Goal: Complete application form: Complete application form

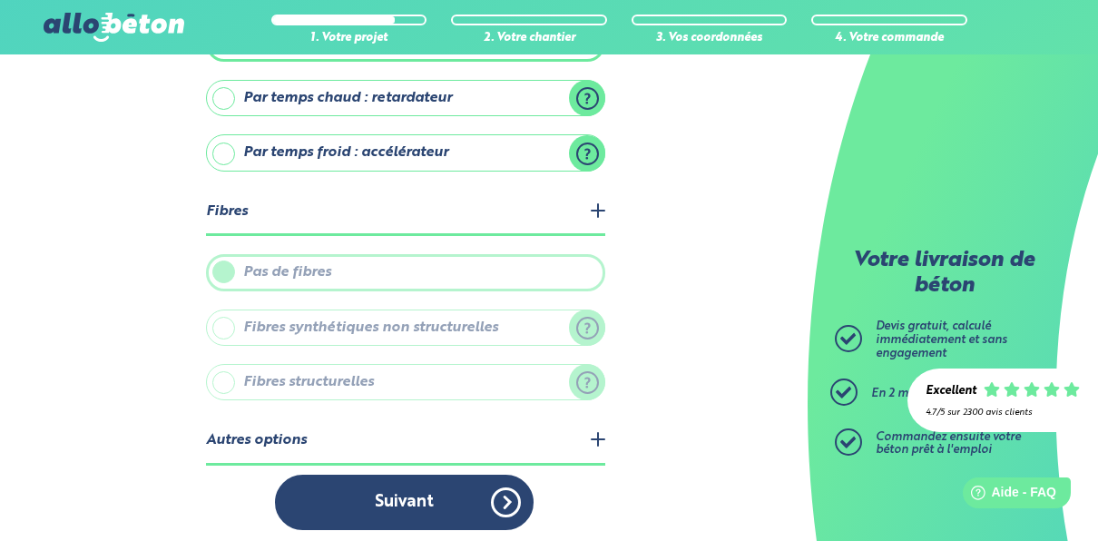
click at [311, 270] on label "Pas de fibres" at bounding box center [405, 272] width 399 height 36
click at [274, 320] on label "Fibres synthétiques non structurelles" at bounding box center [405, 328] width 399 height 36
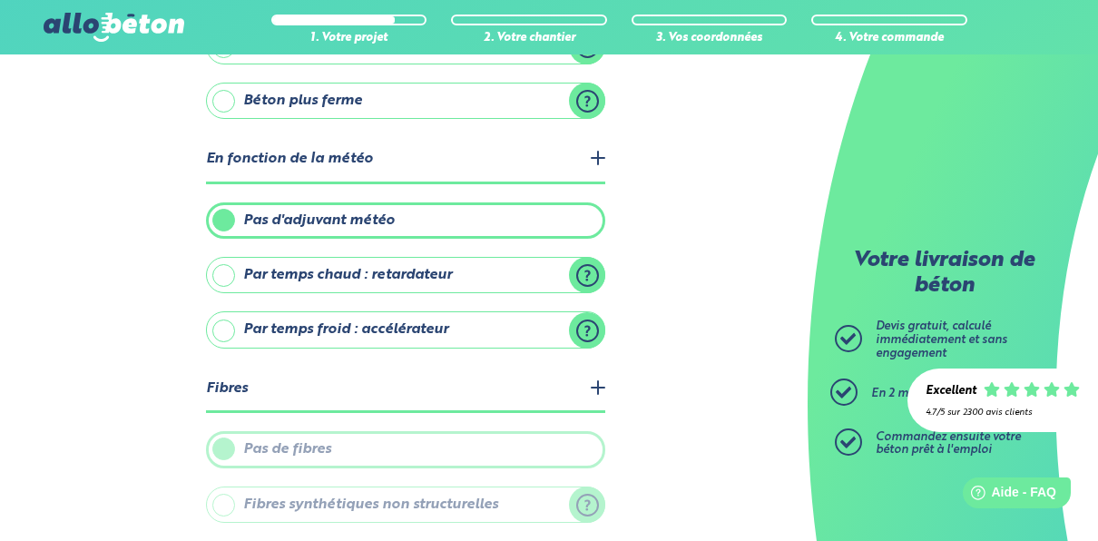
scroll to position [251, 0]
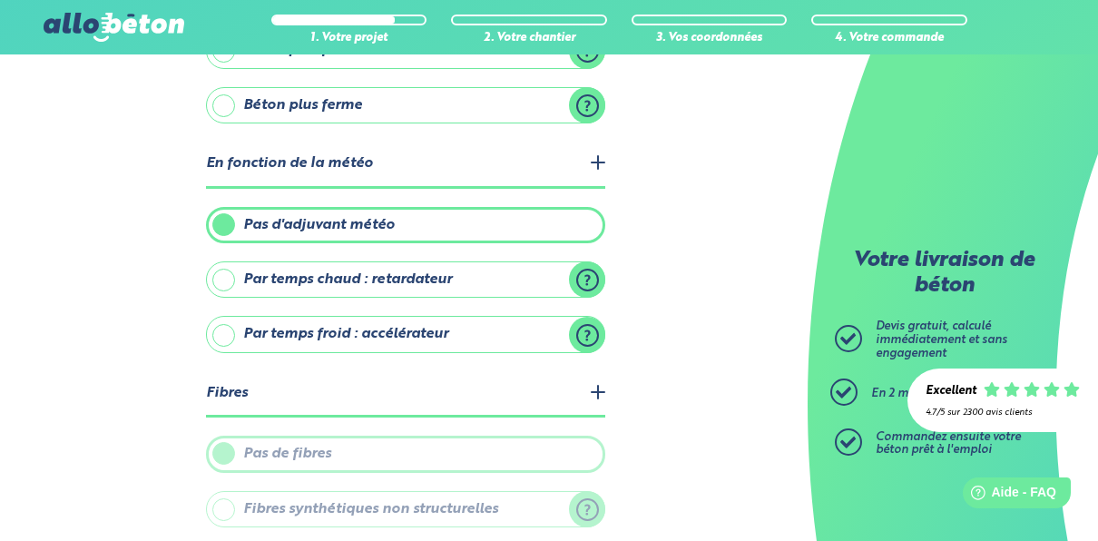
click at [401, 324] on label "Par temps froid : accélérateur" at bounding box center [405, 334] width 399 height 36
click at [0, 0] on input "Par temps froid : accélérateur" at bounding box center [0, 0] width 0 height 0
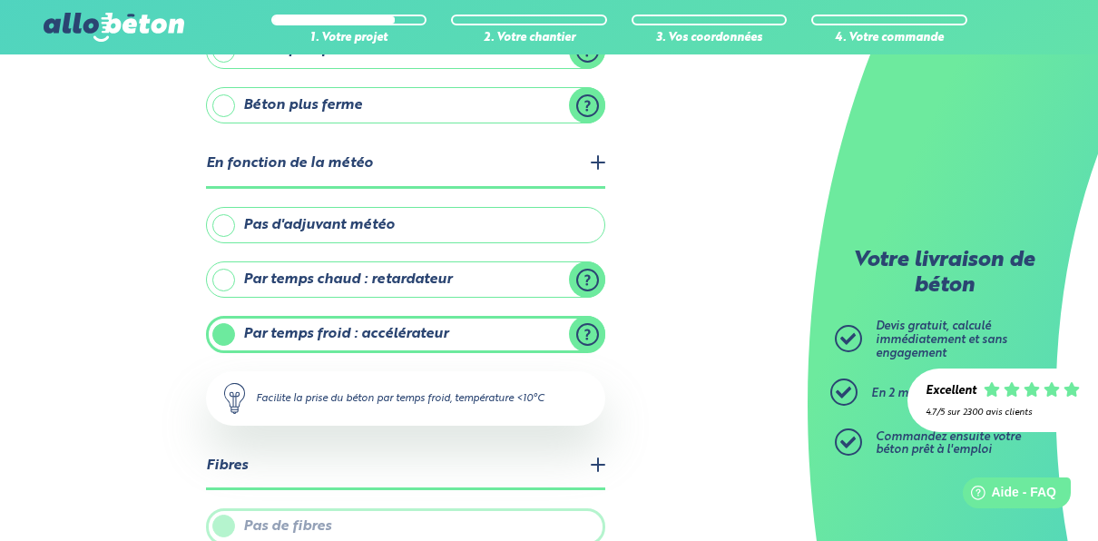
click at [325, 217] on label "Pas d'adjuvant météo" at bounding box center [405, 225] width 399 height 36
click at [0, 0] on input "Pas d'adjuvant météo" at bounding box center [0, 0] width 0 height 0
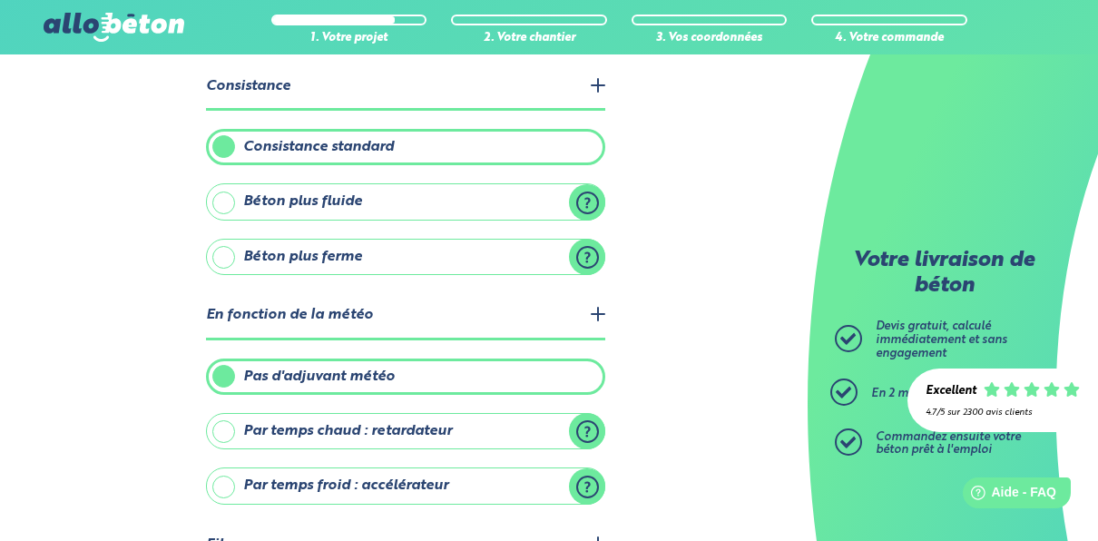
scroll to position [70, 0]
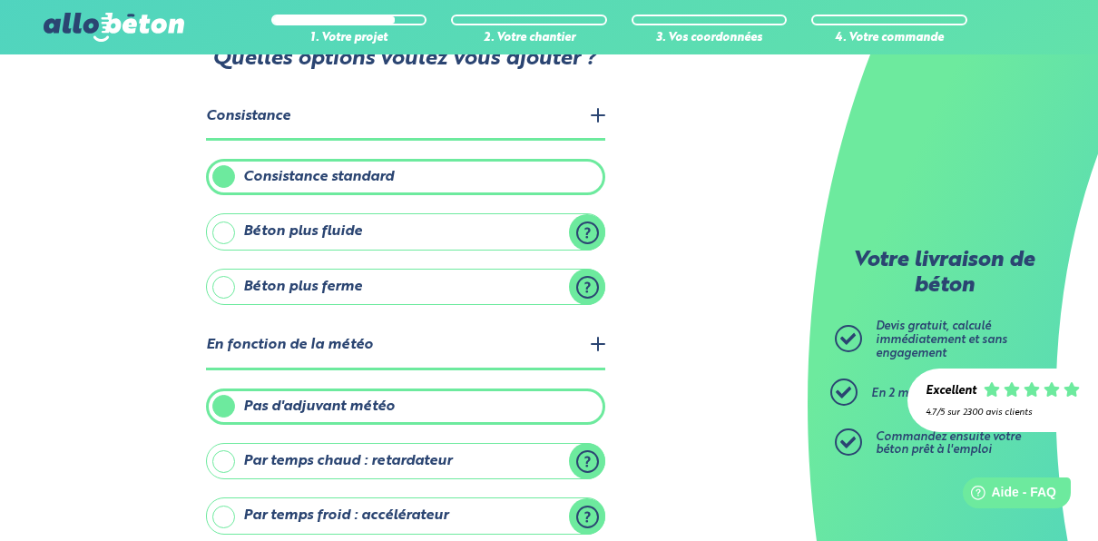
click at [330, 223] on label "Béton plus fluide" at bounding box center [405, 231] width 399 height 36
click at [0, 0] on input "Béton plus fluide" at bounding box center [0, 0] width 0 height 0
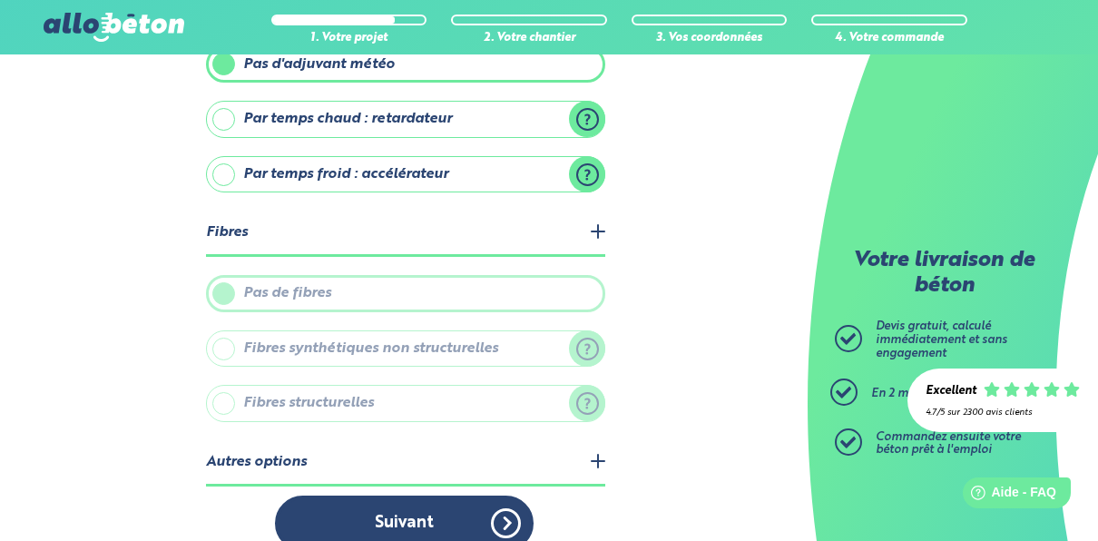
scroll to position [525, 0]
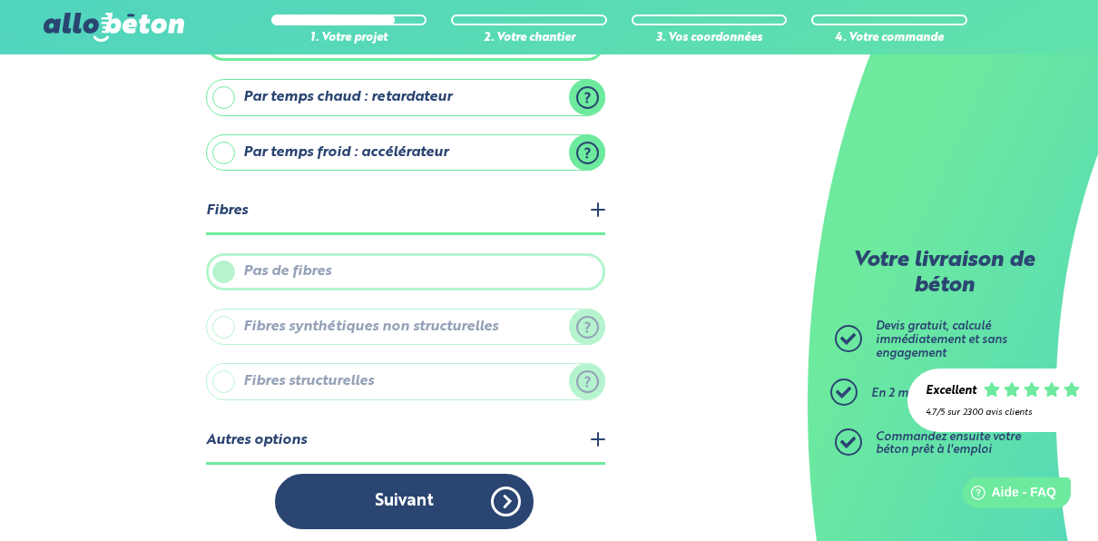
click at [410, 265] on label "Pas de fibres" at bounding box center [405, 271] width 399 height 36
click at [602, 205] on legend "Fibres" at bounding box center [405, 212] width 399 height 46
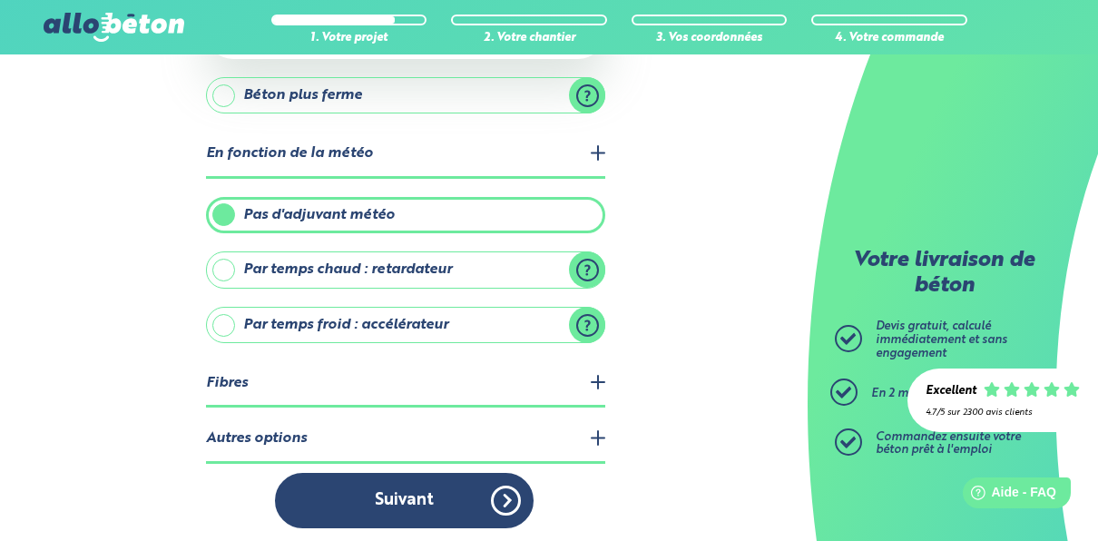
click at [600, 377] on legend "Fibres" at bounding box center [405, 384] width 399 height 46
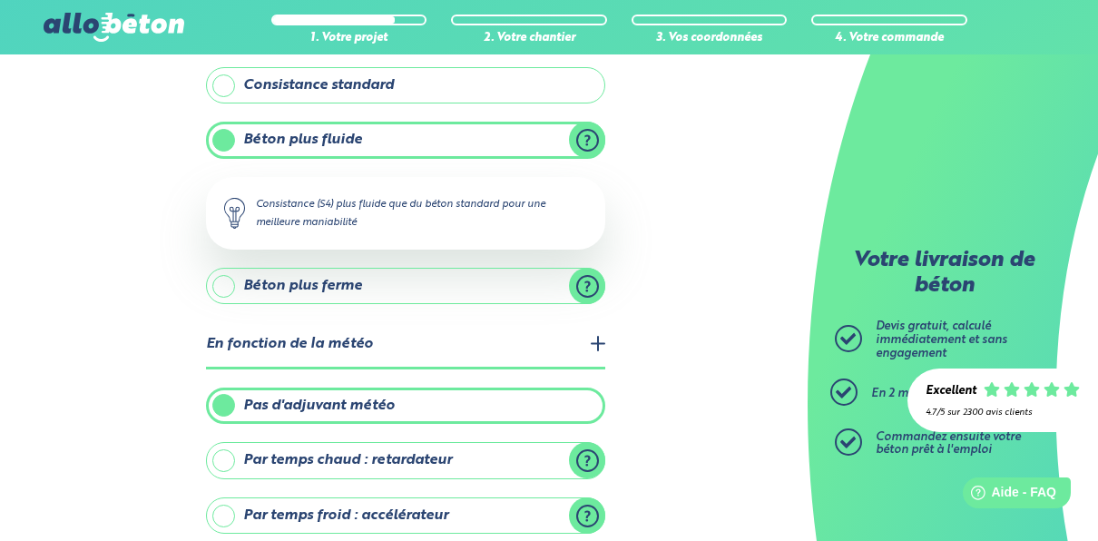
scroll to position [0, 0]
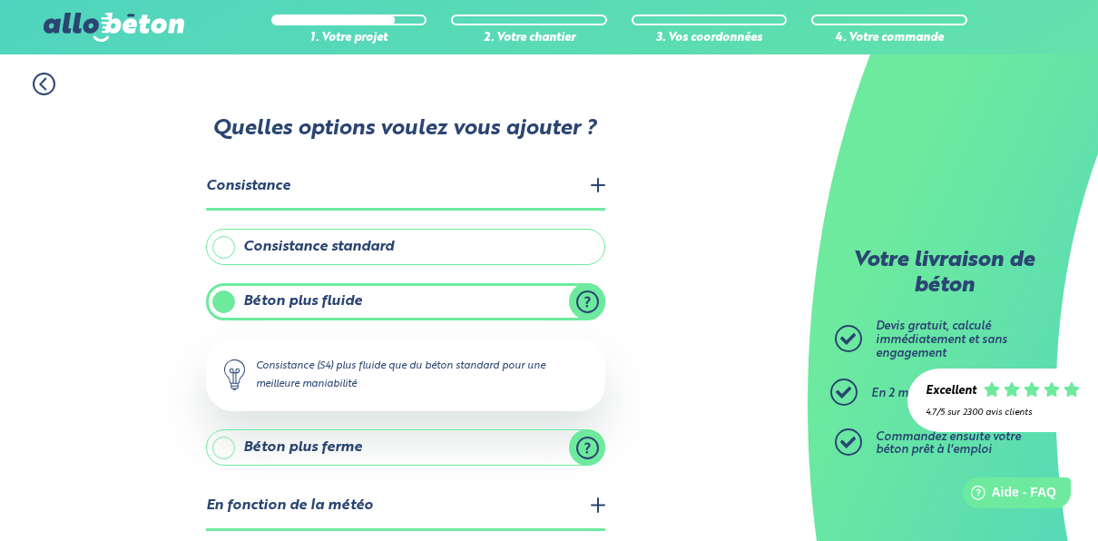
click at [288, 243] on label "Consistance standard" at bounding box center [405, 247] width 399 height 36
click at [0, 0] on input "Consistance standard" at bounding box center [0, 0] width 0 height 0
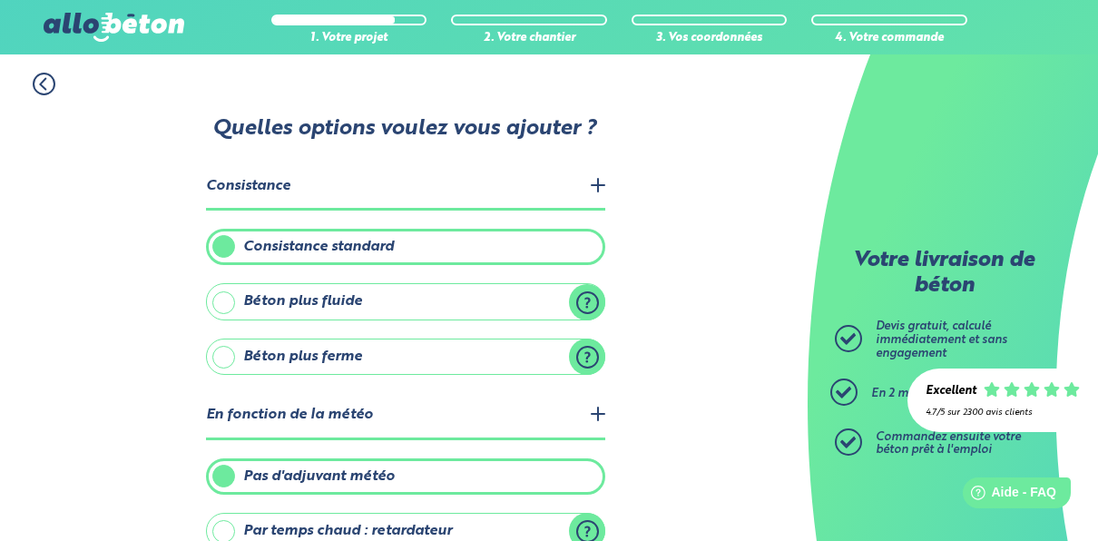
click at [284, 360] on label "Béton plus ferme" at bounding box center [405, 357] width 399 height 36
click at [0, 0] on input "Béton plus ferme" at bounding box center [0, 0] width 0 height 0
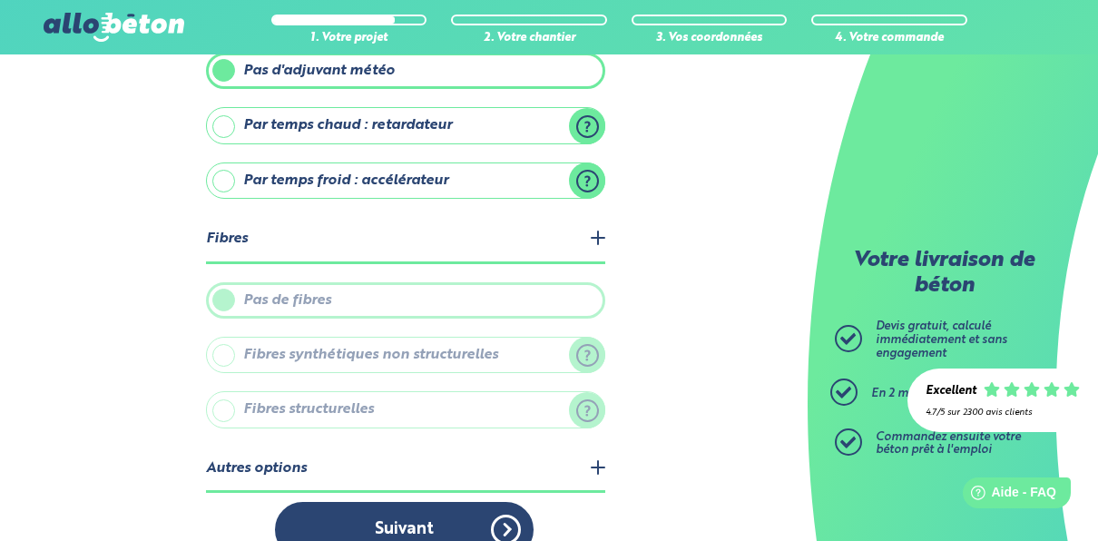
scroll to position [543, 0]
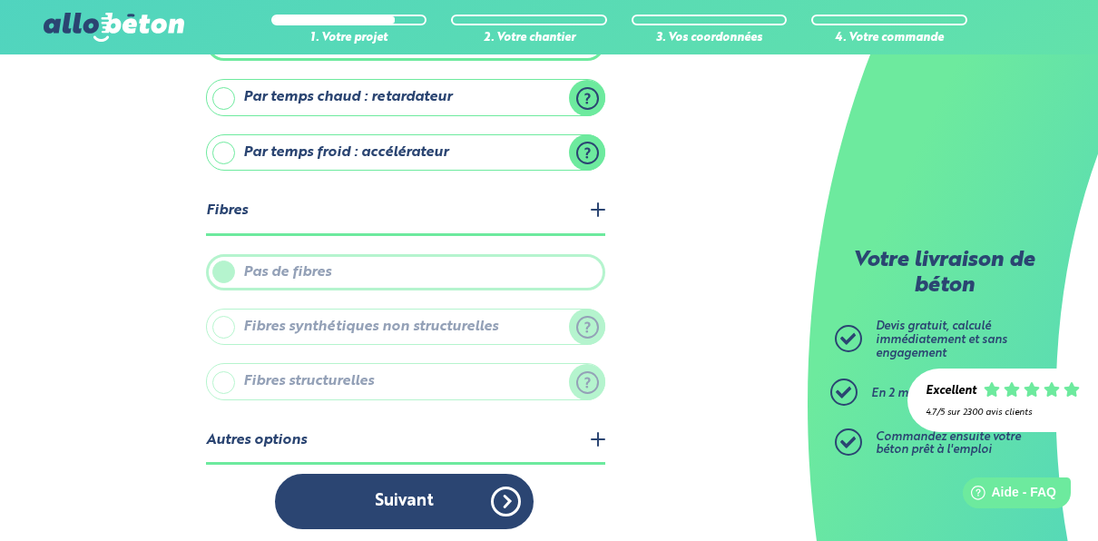
click at [309, 265] on label "Pas de fibres" at bounding box center [405, 272] width 399 height 36
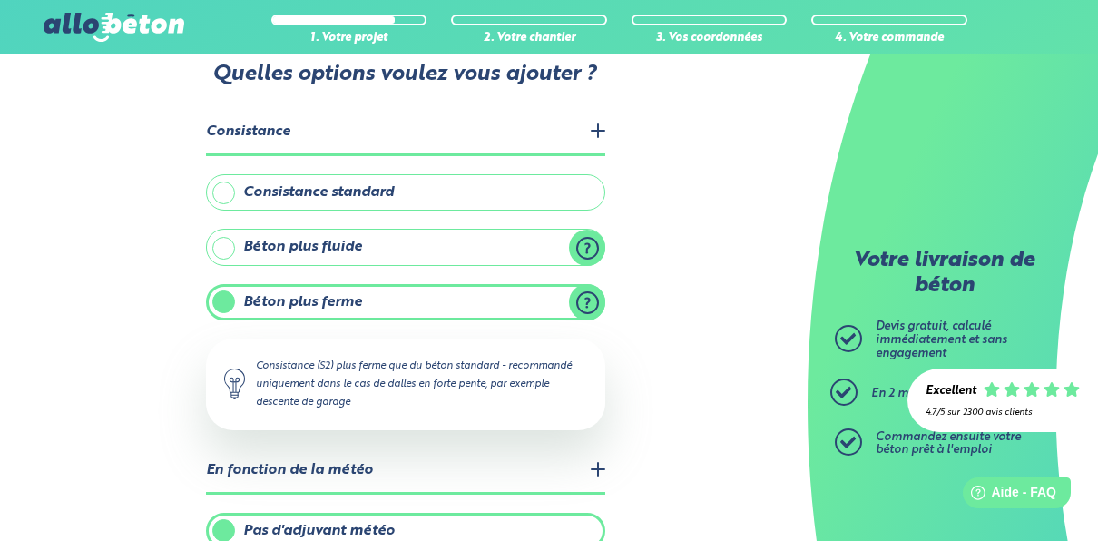
scroll to position [0, 0]
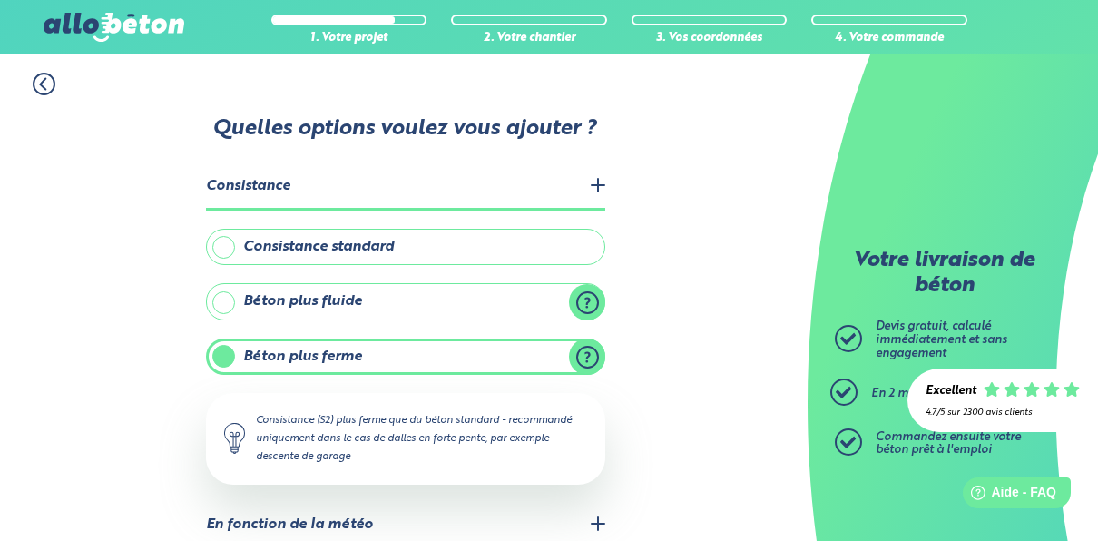
click at [300, 244] on label "Consistance standard" at bounding box center [405, 247] width 399 height 36
click at [0, 0] on input "Consistance standard" at bounding box center [0, 0] width 0 height 0
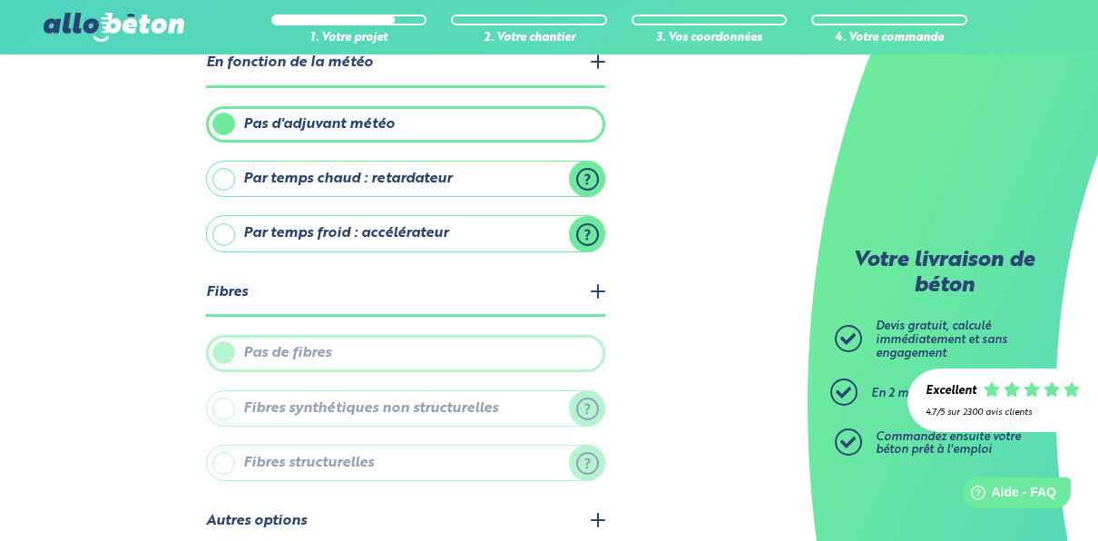
scroll to position [433, 0]
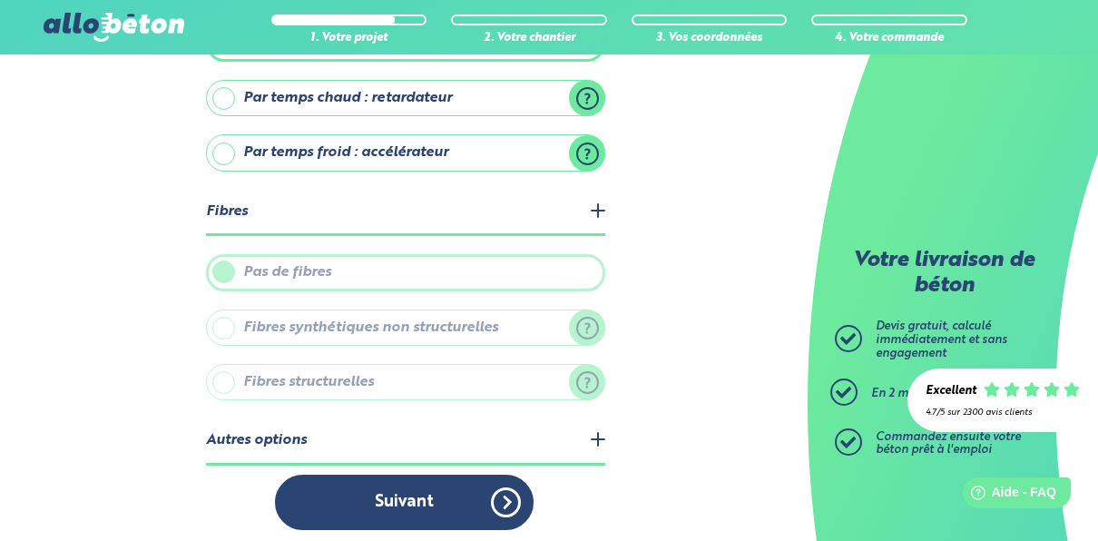
click at [266, 263] on label "Pas de fibres" at bounding box center [405, 272] width 399 height 36
drag, startPoint x: 266, startPoint y: 263, endPoint x: 265, endPoint y: 330, distance: 67.2
click at [234, 310] on label "Fibres synthétiques non structurelles" at bounding box center [405, 328] width 399 height 36
click at [300, 373] on label "Fibres structurelles" at bounding box center [405, 382] width 399 height 36
drag, startPoint x: 300, startPoint y: 373, endPoint x: 266, endPoint y: 439, distance: 74.3
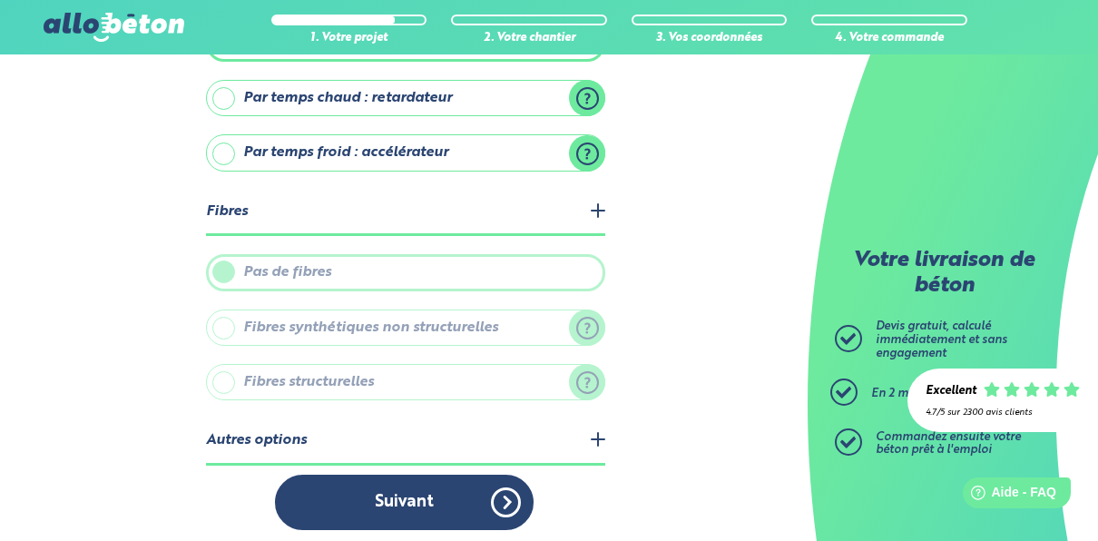
click at [262, 438] on legend "Autres options" at bounding box center [405, 441] width 399 height 46
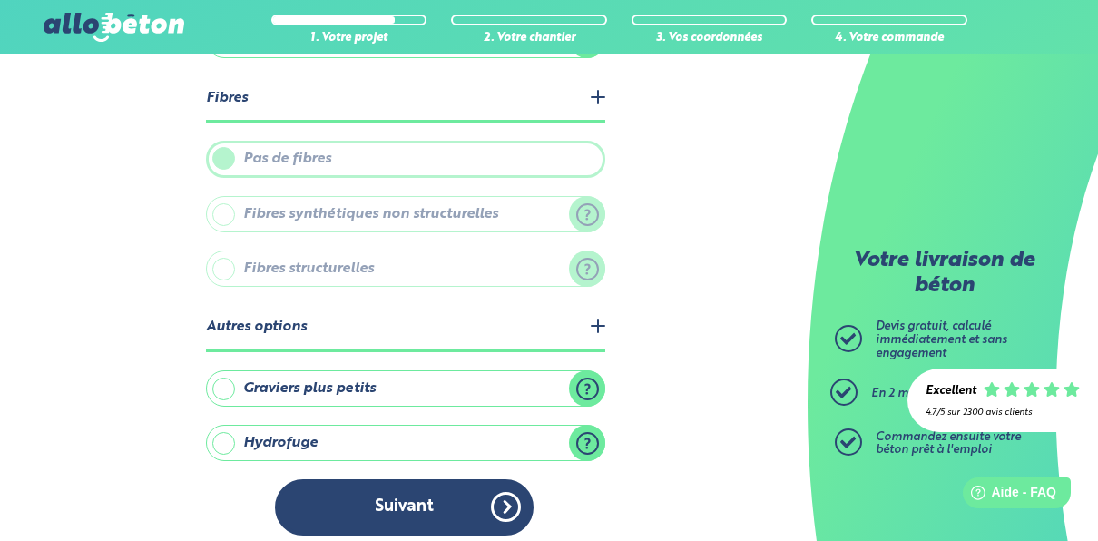
scroll to position [551, 0]
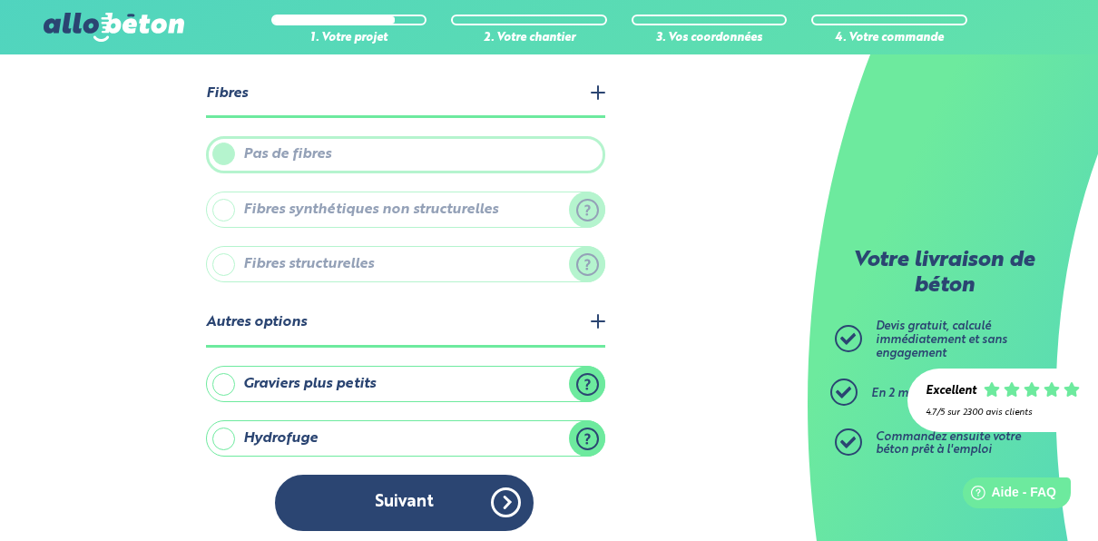
click at [585, 378] on label "Graviers plus petits" at bounding box center [405, 384] width 399 height 36
click at [0, 0] on input "Graviers plus petits" at bounding box center [0, 0] width 0 height 0
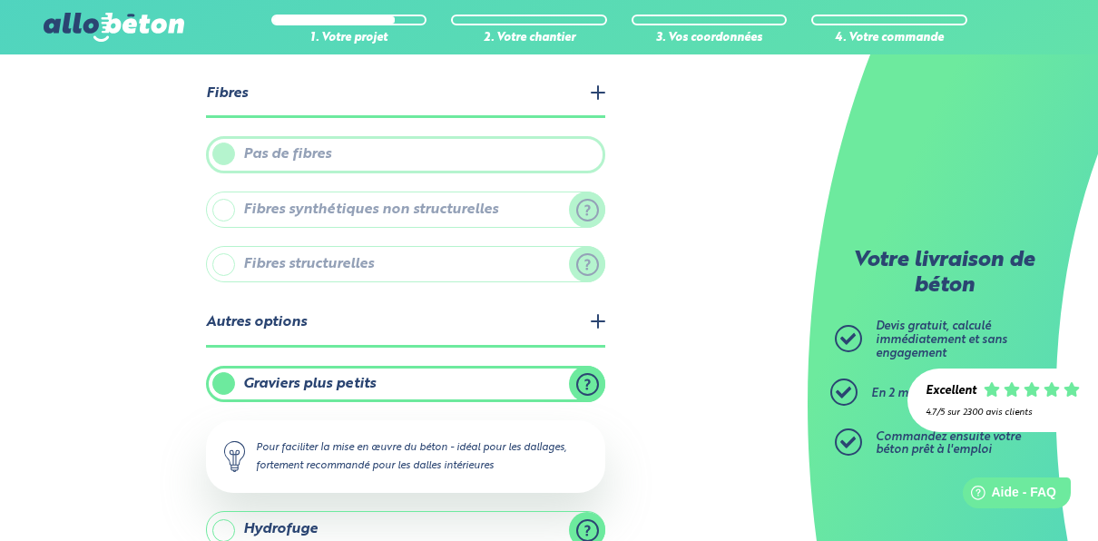
scroll to position [642, 0]
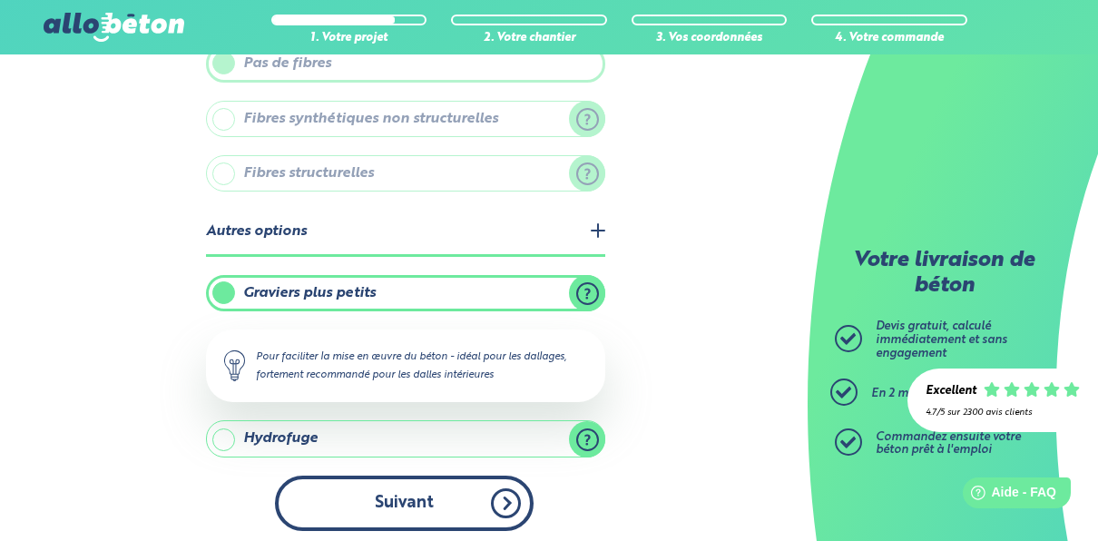
click at [380, 488] on button "Suivant" at bounding box center [404, 503] width 259 height 55
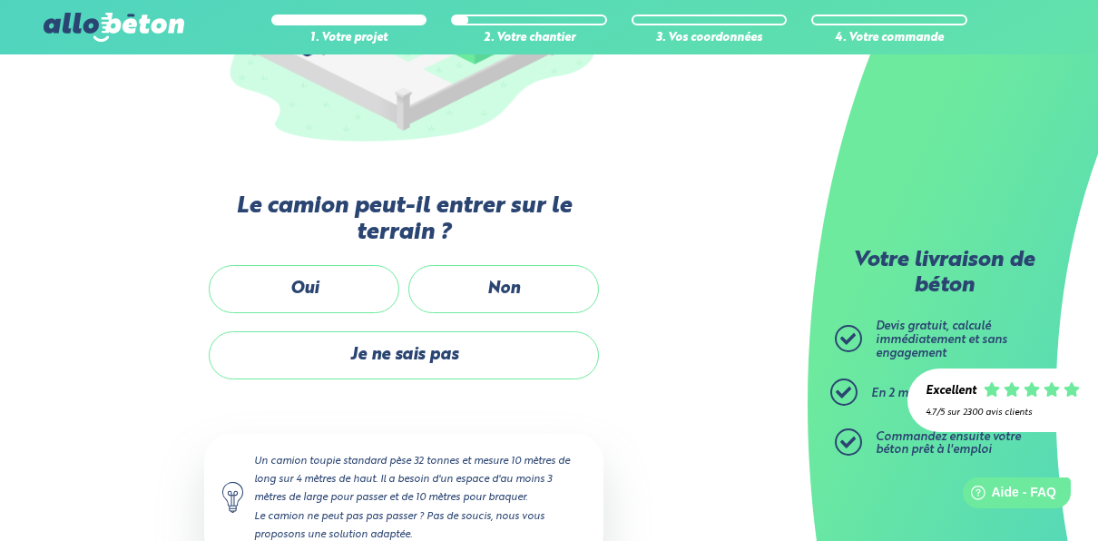
scroll to position [328, 0]
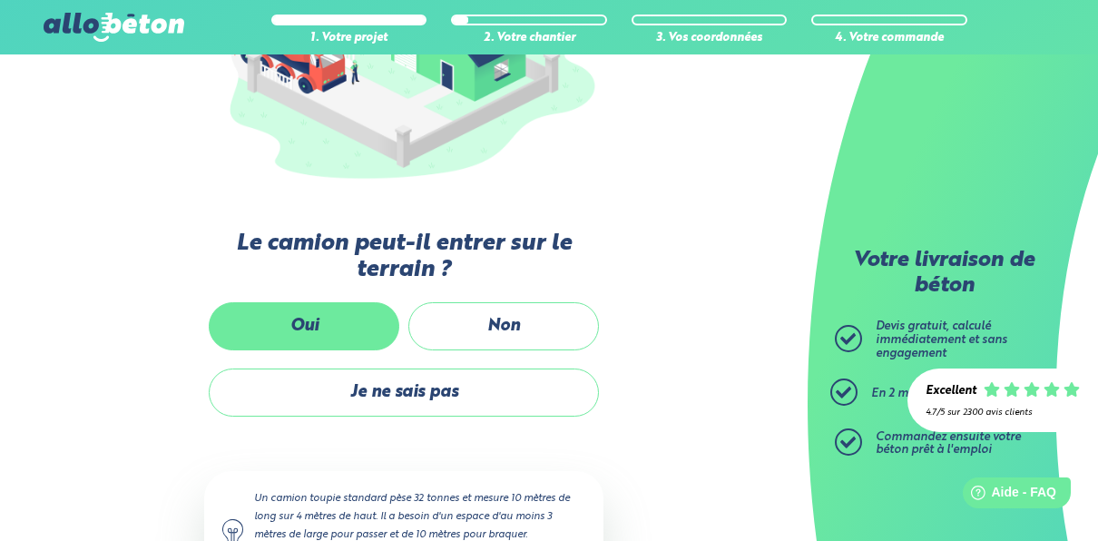
click at [295, 324] on label "Oui" at bounding box center [304, 326] width 191 height 48
click at [0, 0] on input "Oui" at bounding box center [0, 0] width 0 height 0
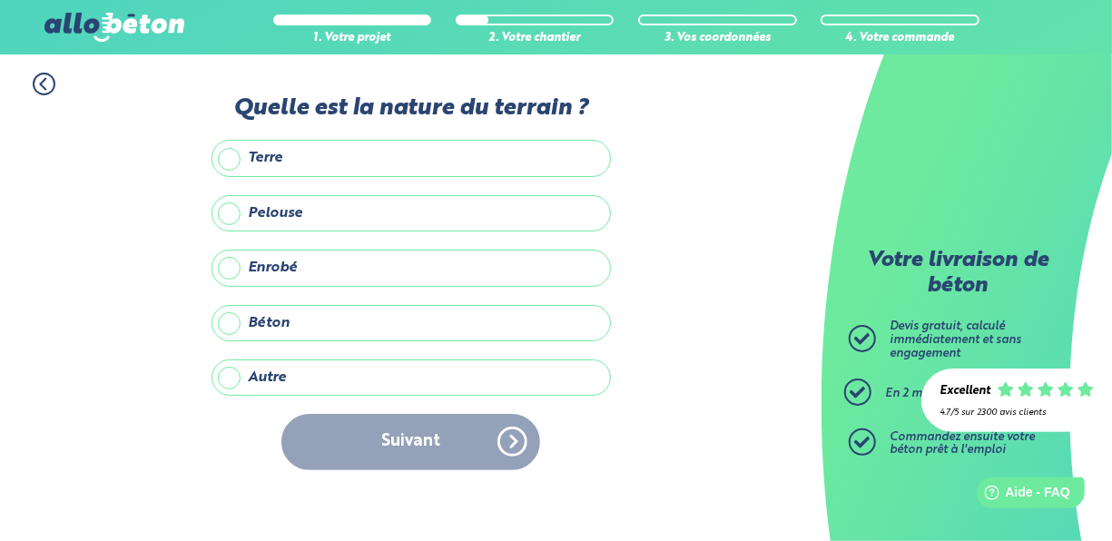
click at [269, 376] on label "Autre" at bounding box center [410, 377] width 399 height 36
click at [0, 0] on input "Autre" at bounding box center [0, 0] width 0 height 0
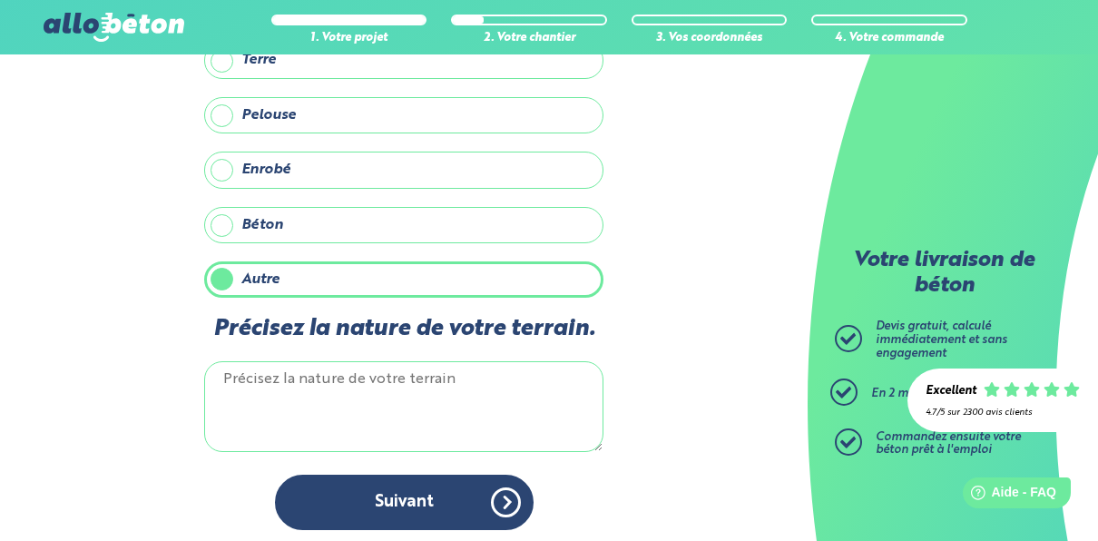
scroll to position [100, 0]
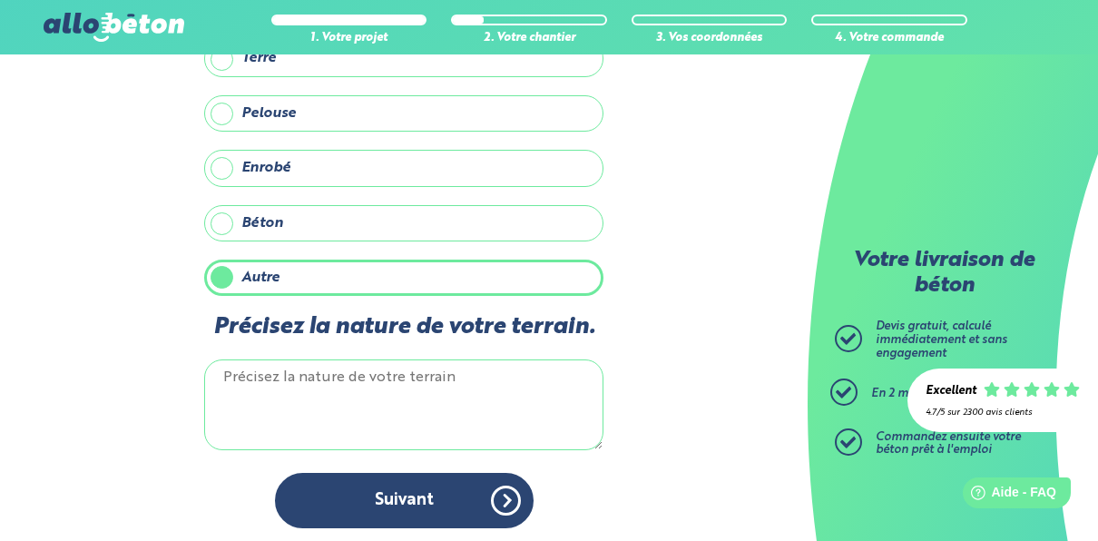
click at [249, 381] on textarea "Précisez la nature de votre terrain." at bounding box center [403, 404] width 399 height 91
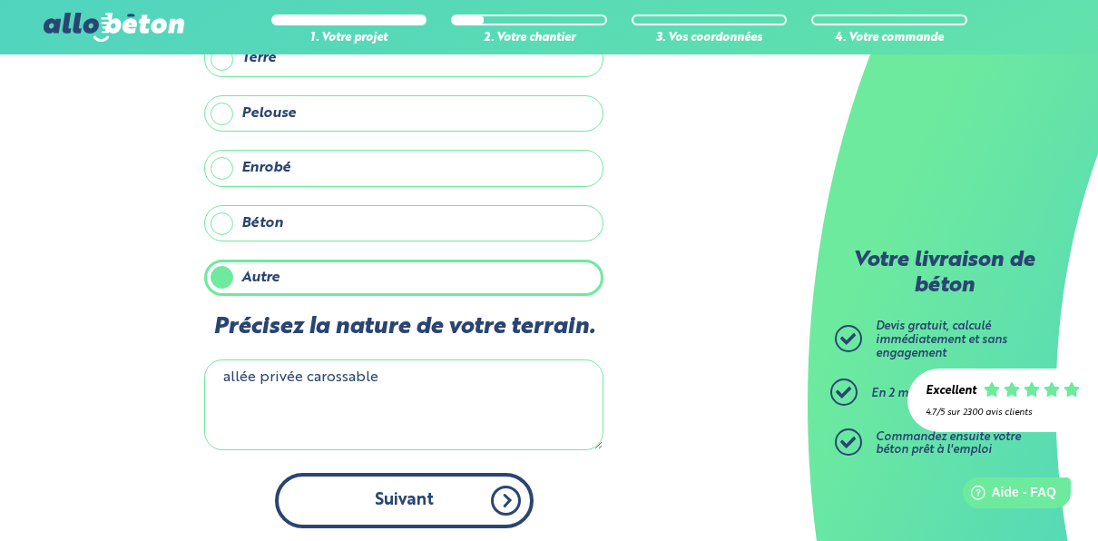
type textarea "allée privée carossable"
click at [406, 490] on button "Suivant" at bounding box center [404, 500] width 259 height 55
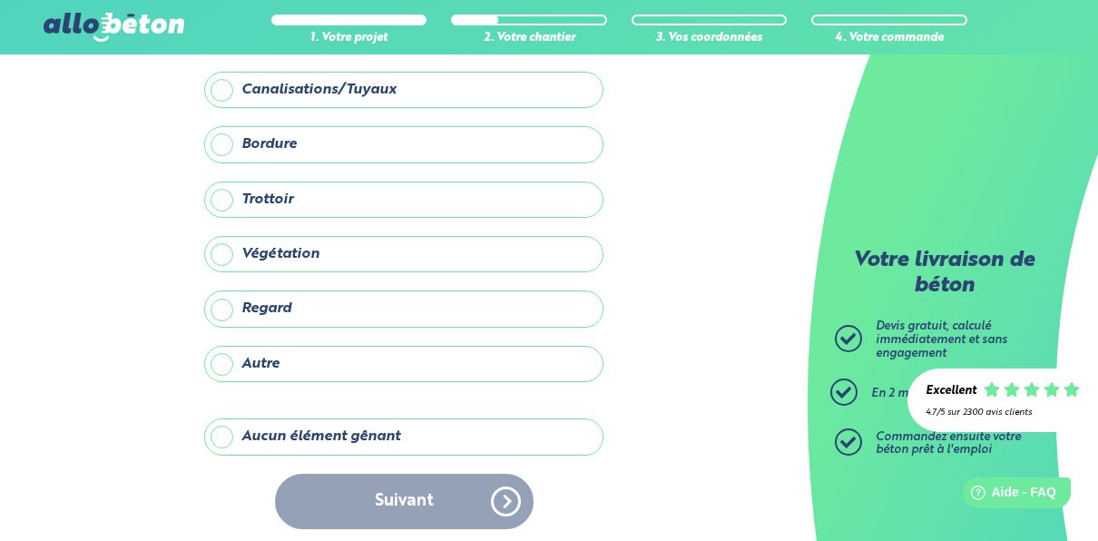
scroll to position [97, 0]
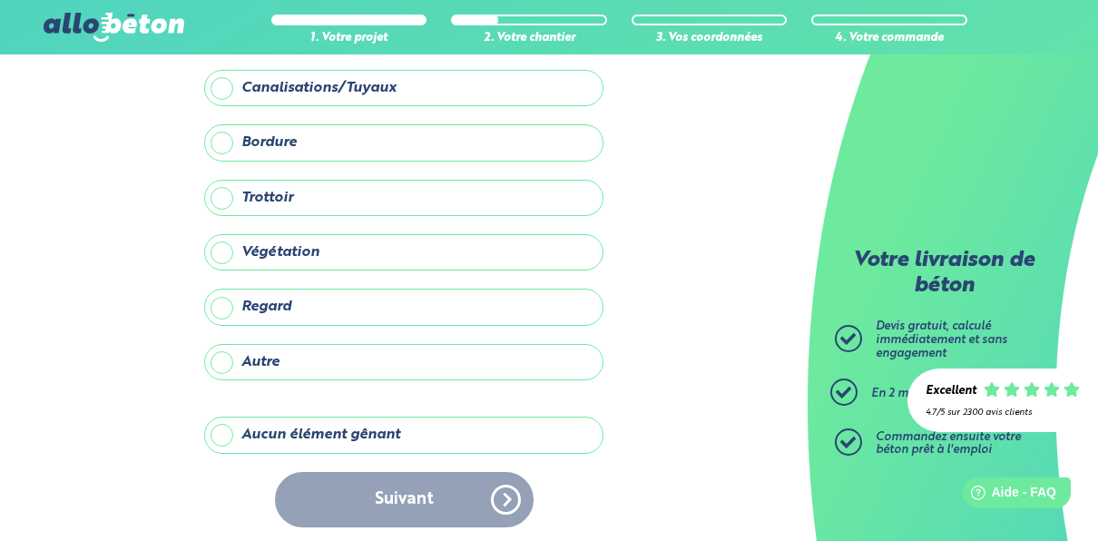
click at [261, 428] on label "Aucun élément gênant" at bounding box center [403, 435] width 399 height 36
click at [0, 0] on input "Aucun élément gênant" at bounding box center [0, 0] width 0 height 0
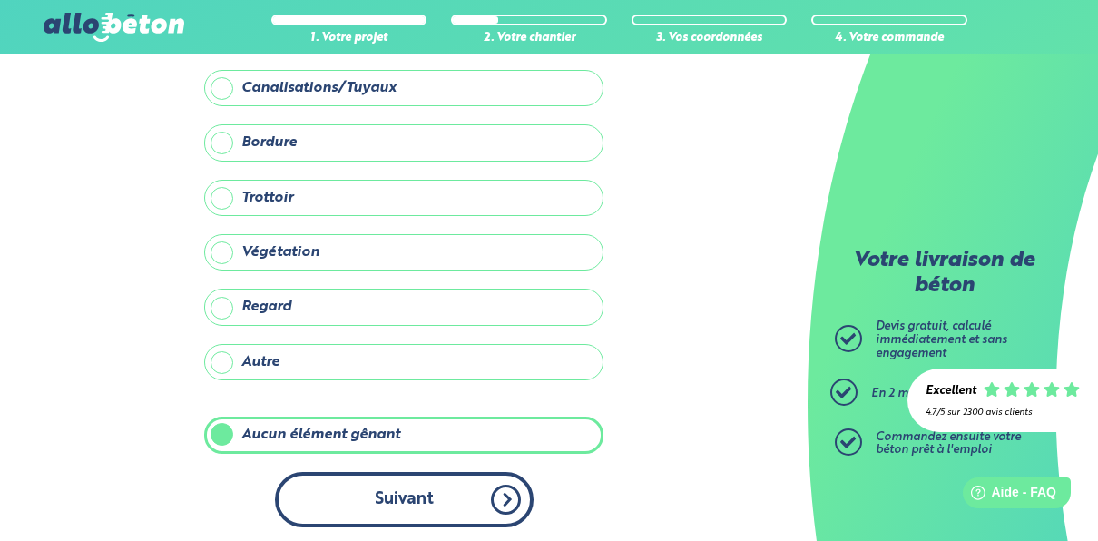
click at [377, 496] on button "Suivant" at bounding box center [404, 499] width 259 height 55
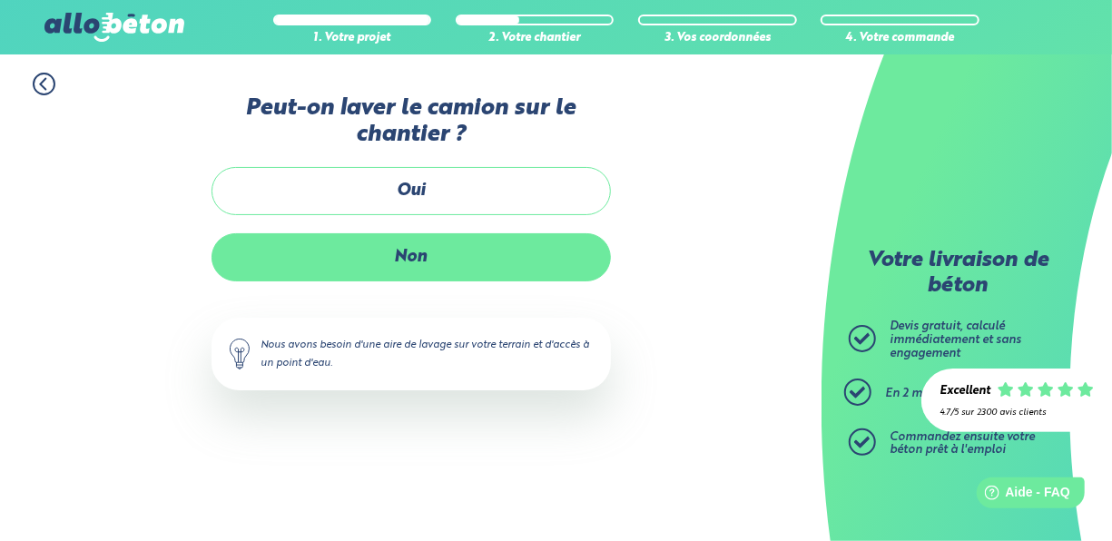
drag, startPoint x: 422, startPoint y: 251, endPoint x: 478, endPoint y: 253, distance: 56.3
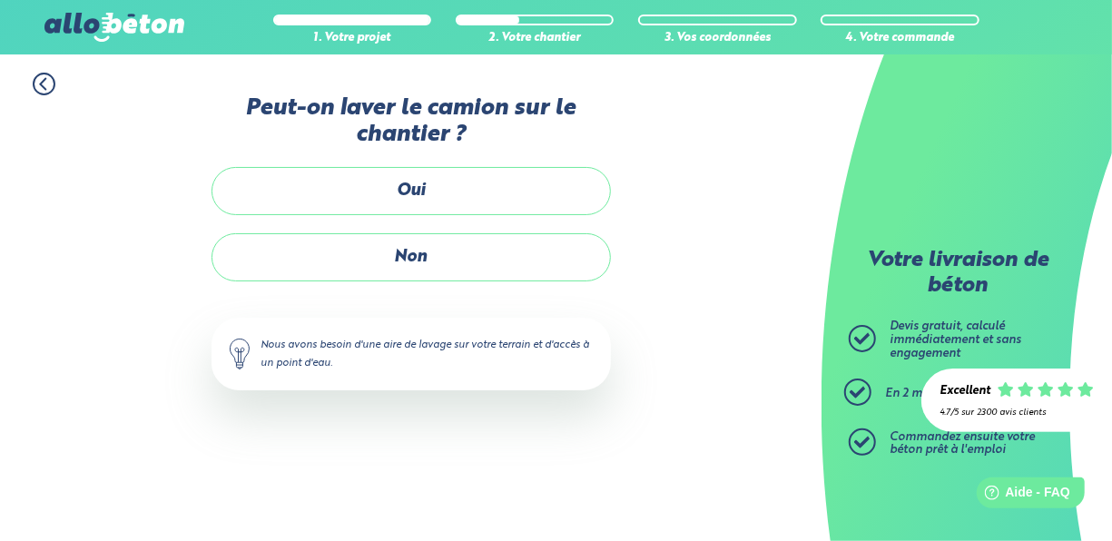
click at [427, 251] on label "Non" at bounding box center [410, 257] width 399 height 48
click at [0, 0] on input "Non" at bounding box center [0, 0] width 0 height 0
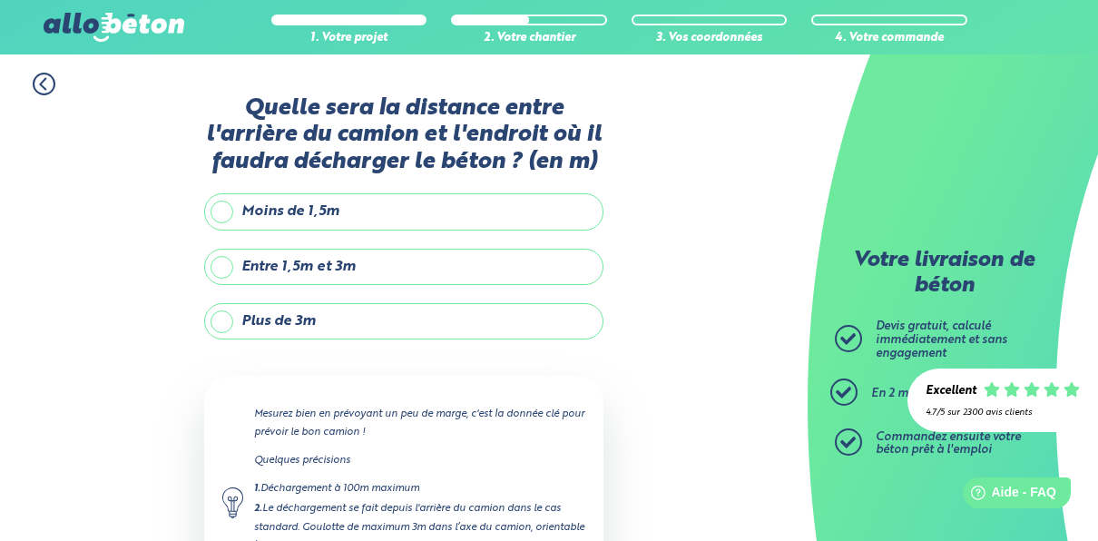
click at [286, 212] on label "Moins de 1,5m" at bounding box center [403, 211] width 399 height 36
click at [0, 0] on input "Moins de 1,5m" at bounding box center [0, 0] width 0 height 0
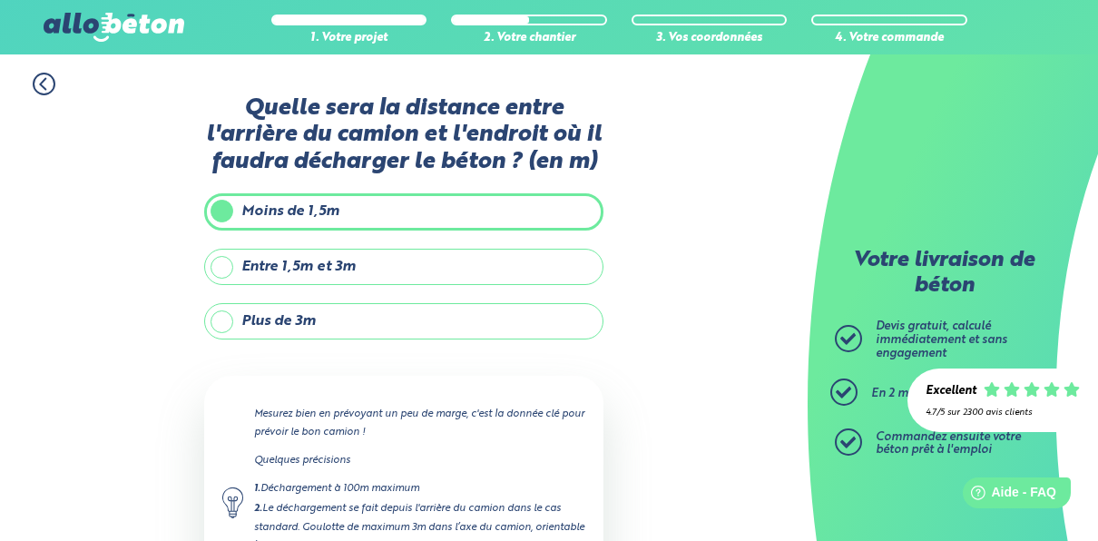
click at [255, 260] on label "Entre 1,5m et 3m" at bounding box center [403, 267] width 399 height 36
click at [0, 0] on input "Entre 1,5m et 3m" at bounding box center [0, 0] width 0 height 0
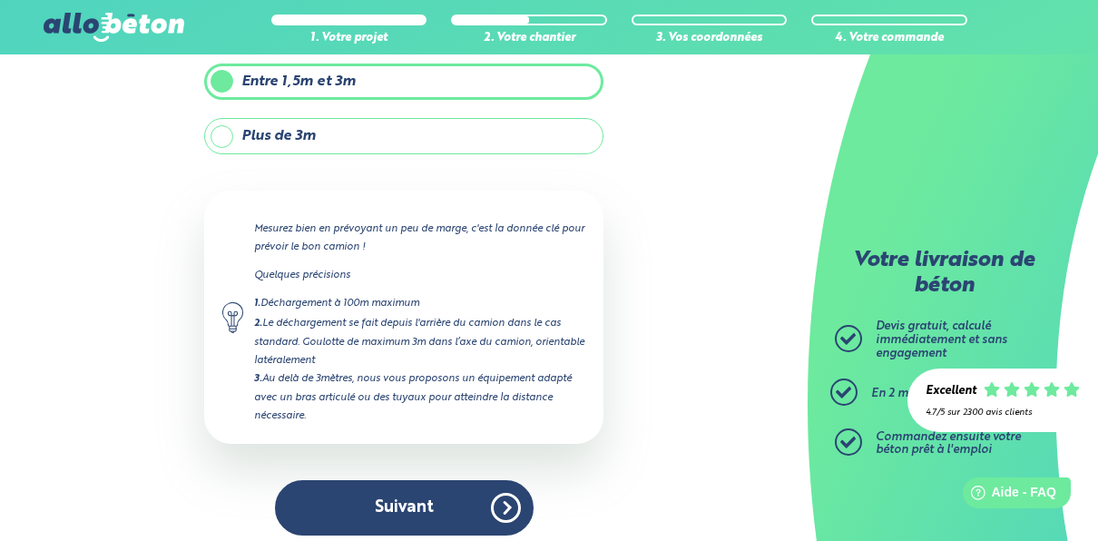
scroll to position [192, 0]
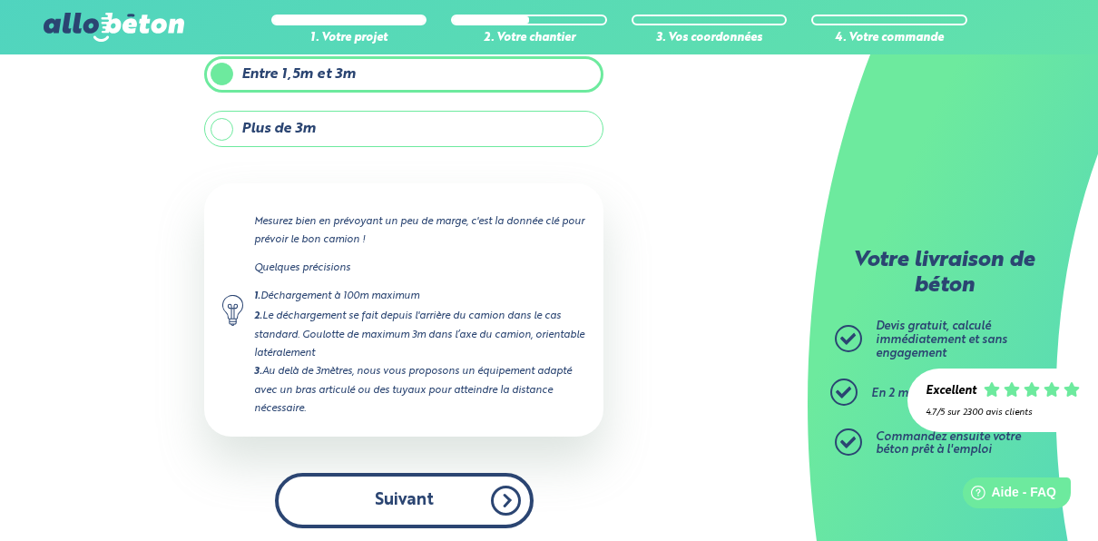
click at [376, 495] on button "Suivant" at bounding box center [404, 500] width 259 height 55
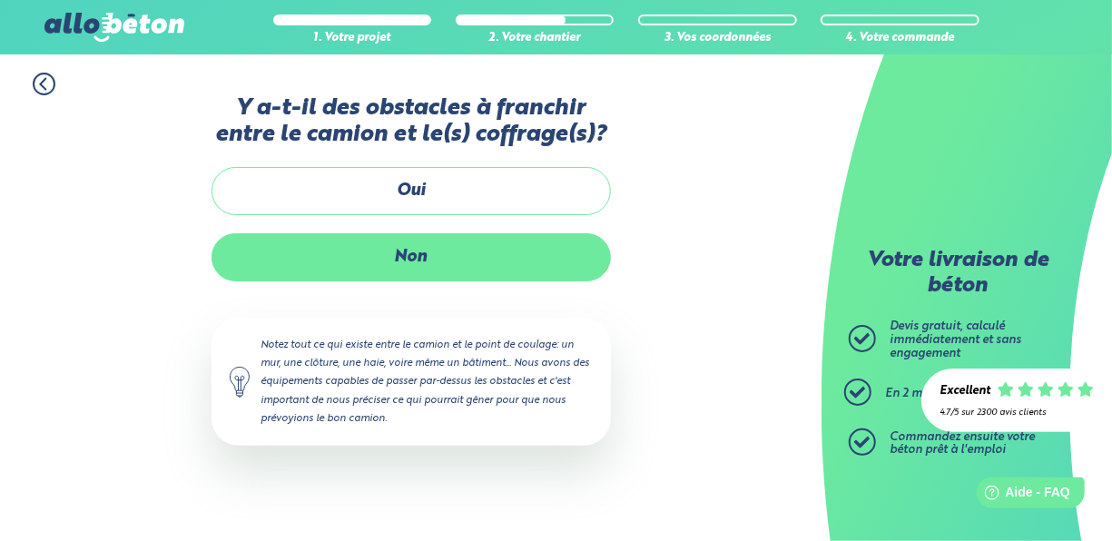
click at [375, 249] on label "Non" at bounding box center [410, 257] width 399 height 48
click at [0, 0] on input "Non" at bounding box center [0, 0] width 0 height 0
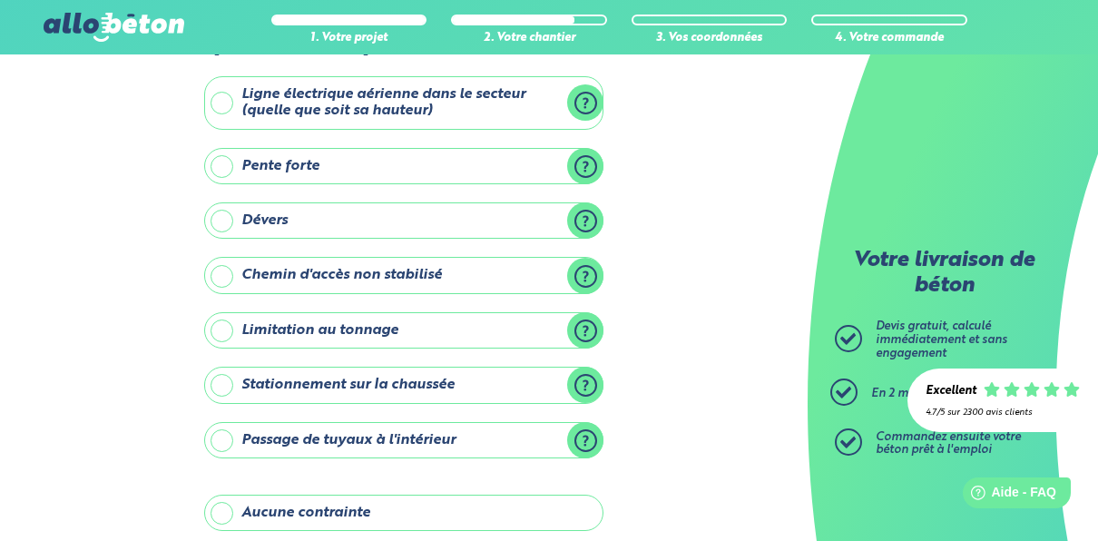
scroll to position [182, 0]
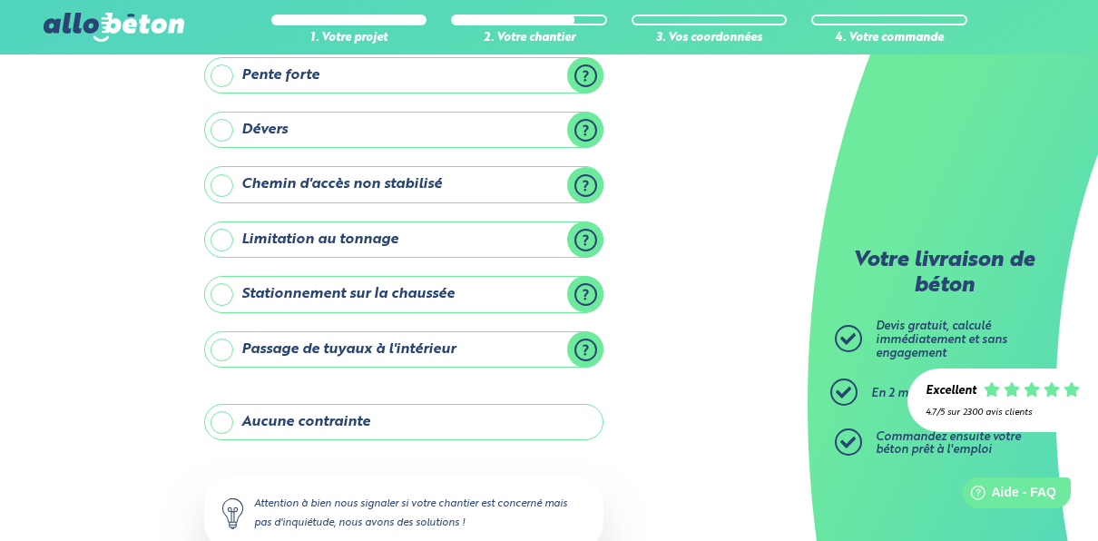
click at [585, 240] on label "Limitation au tonnage" at bounding box center [403, 239] width 399 height 36
click at [0, 0] on input "Limitation au tonnage" at bounding box center [0, 0] width 0 height 0
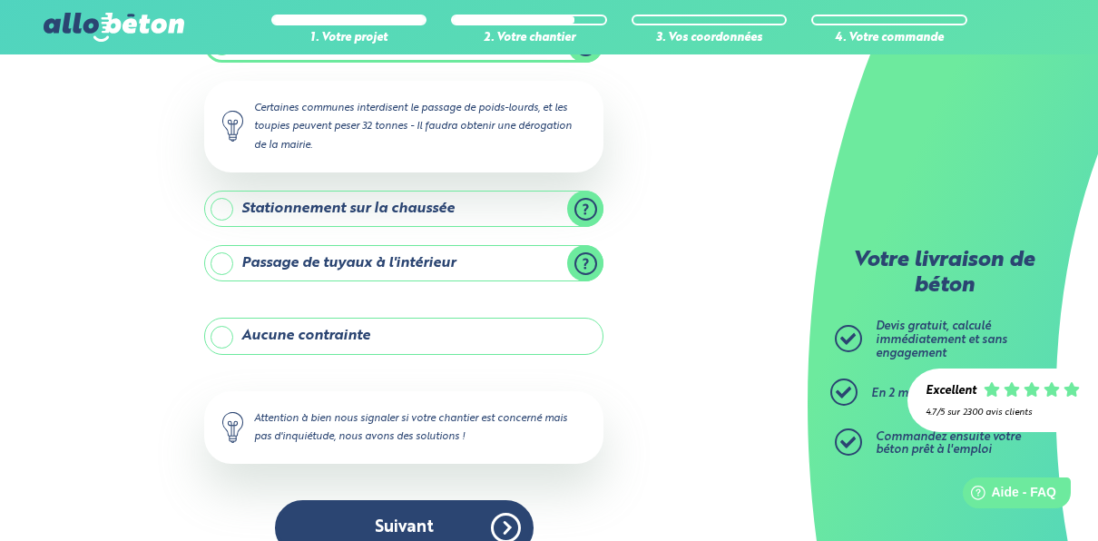
scroll to position [405, 0]
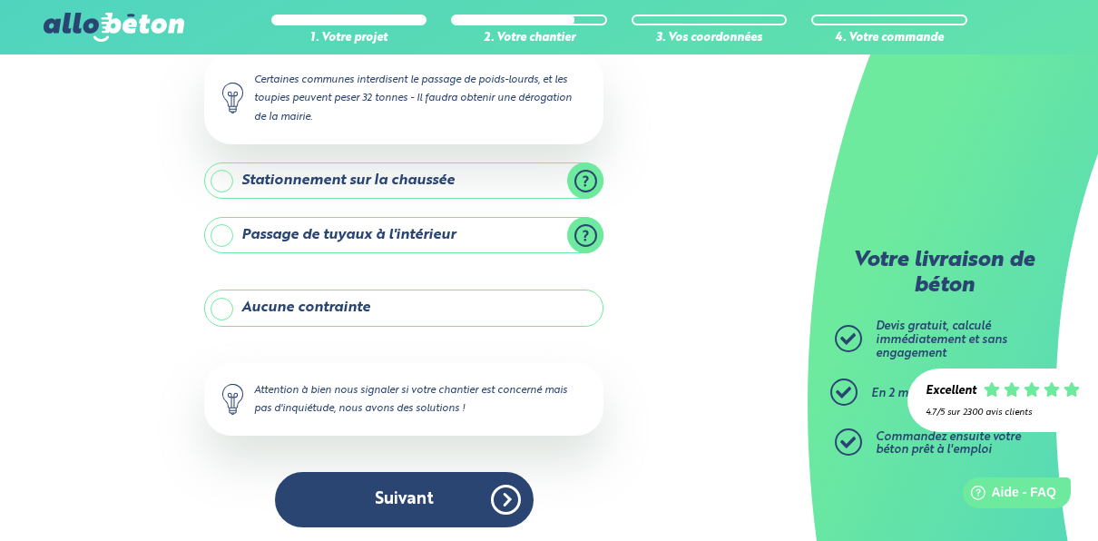
click at [220, 305] on label "Aucune contrainte" at bounding box center [403, 308] width 399 height 36
click at [0, 0] on input "Aucune contrainte" at bounding box center [0, 0] width 0 height 0
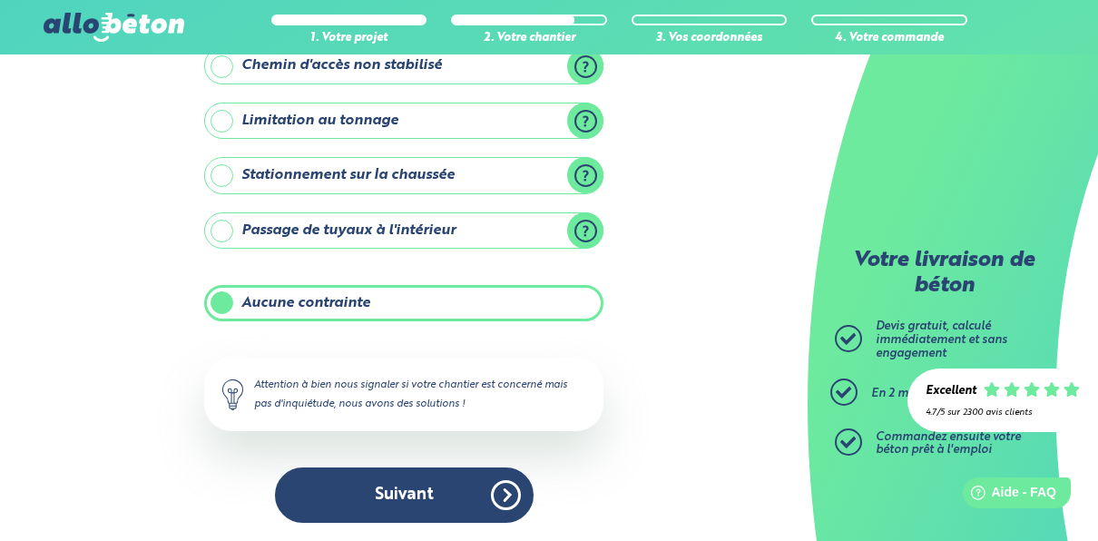
scroll to position [295, 0]
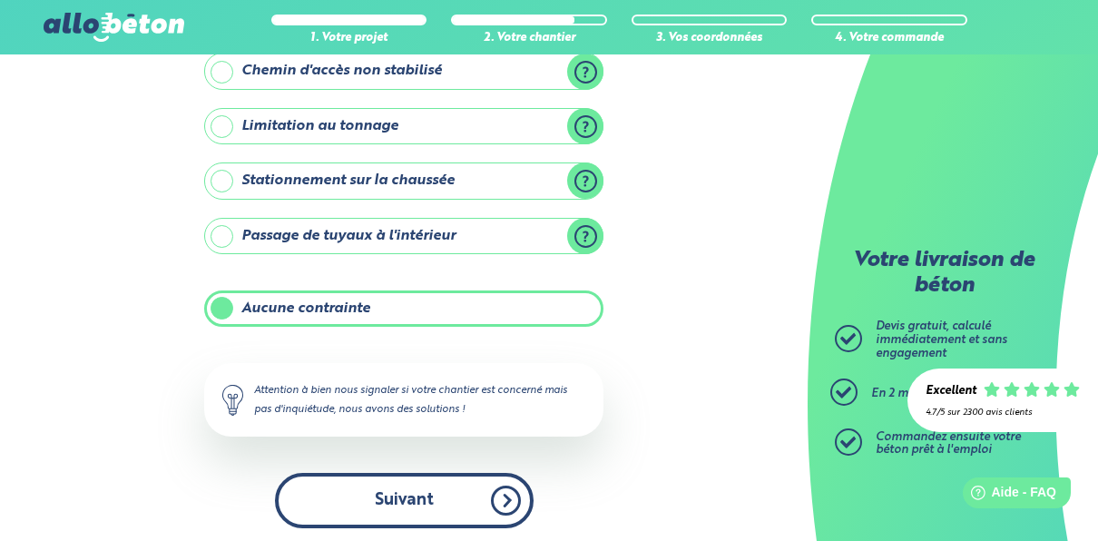
click at [375, 494] on button "Suivant" at bounding box center [404, 500] width 259 height 55
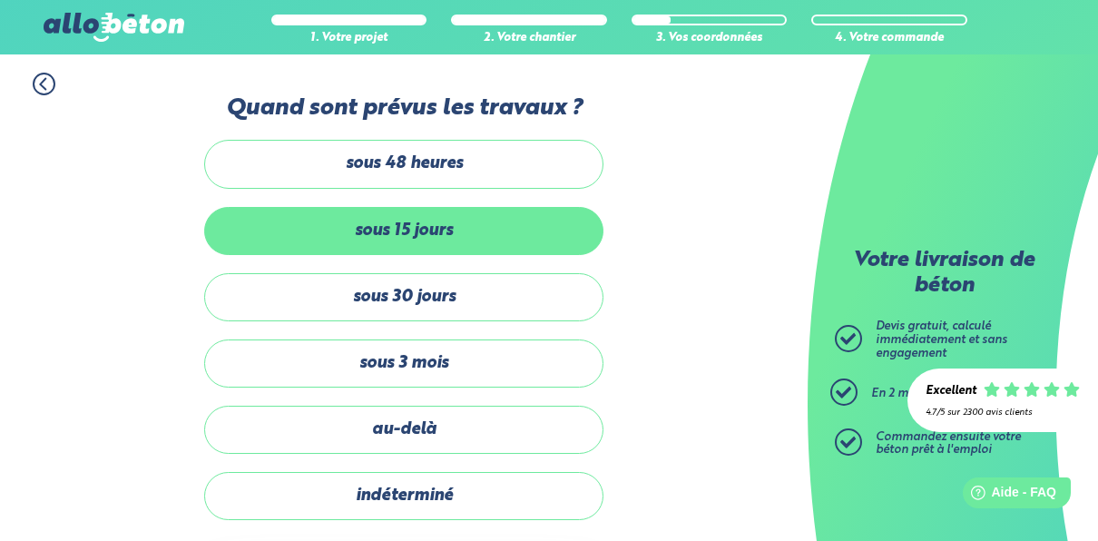
drag, startPoint x: 362, startPoint y: 232, endPoint x: 371, endPoint y: 233, distance: 9.1
click at [368, 232] on label "sous 15 jours" at bounding box center [403, 231] width 399 height 48
click at [415, 228] on label "sous 15 jours" at bounding box center [403, 231] width 399 height 48
click at [0, 0] on input "sous 15 jours" at bounding box center [0, 0] width 0 height 0
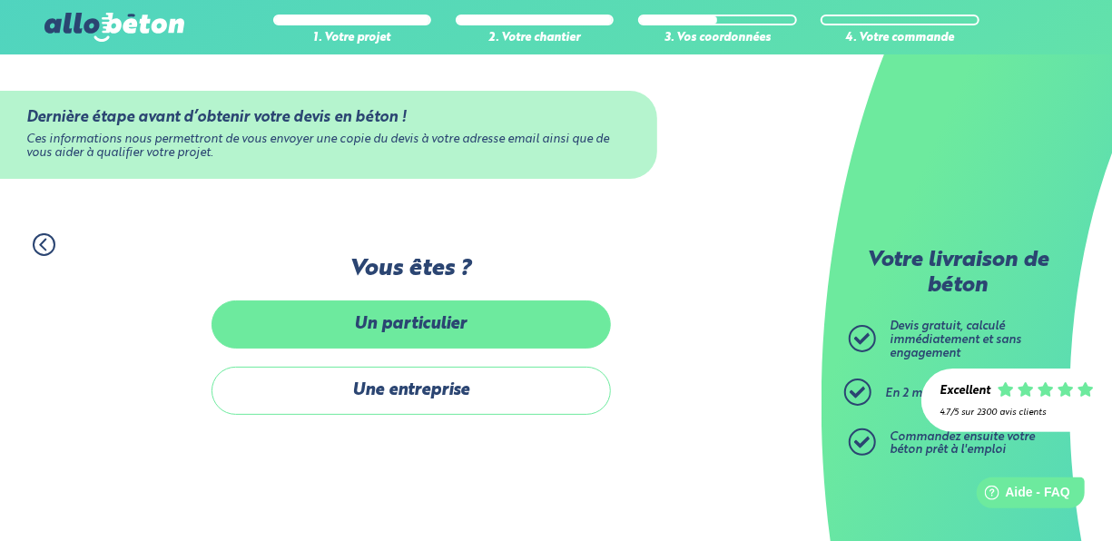
click at [375, 314] on label "Un particulier" at bounding box center [410, 324] width 399 height 48
click at [0, 0] on input "Un particulier" at bounding box center [0, 0] width 0 height 0
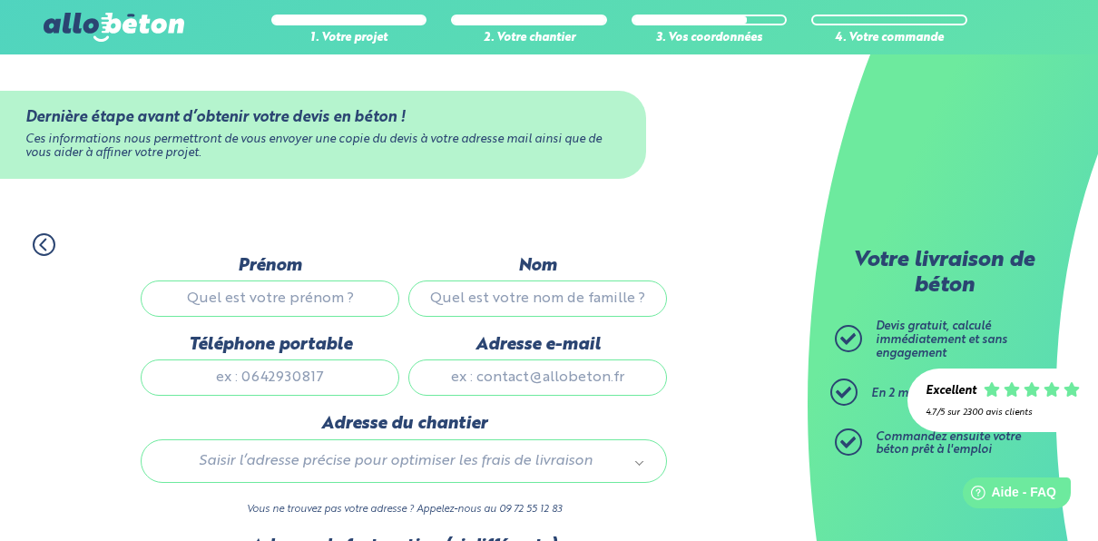
click at [215, 300] on input "Prénom" at bounding box center [270, 298] width 259 height 36
type input "[PERSON_NAME]"
type input "DELEHELLE"
type input "0651485649"
type input "[PERSON_NAME][EMAIL_ADDRESS][PERSON_NAME][DOMAIN_NAME]"
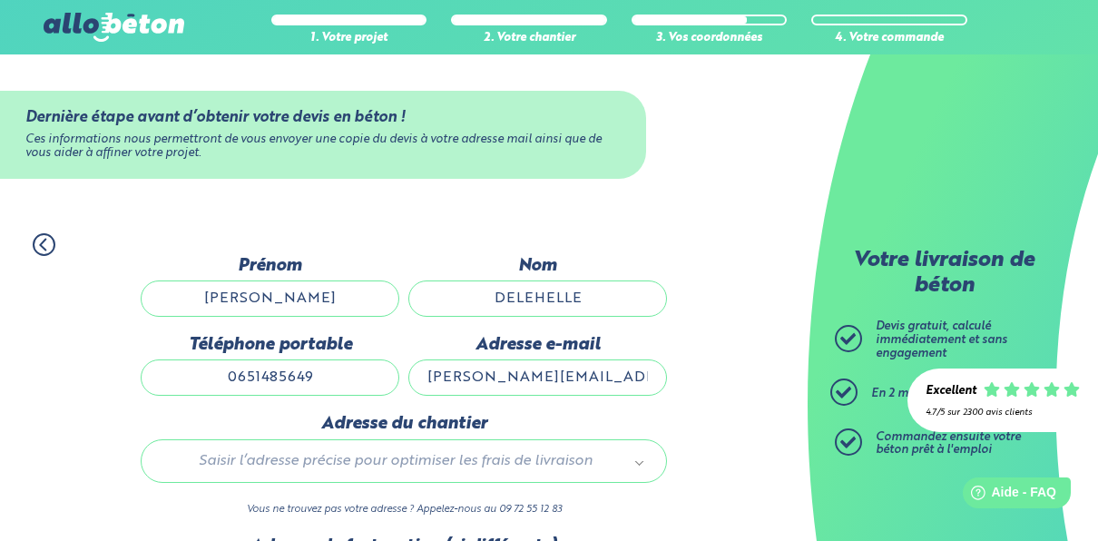
type input "[STREET_ADDRESS]"
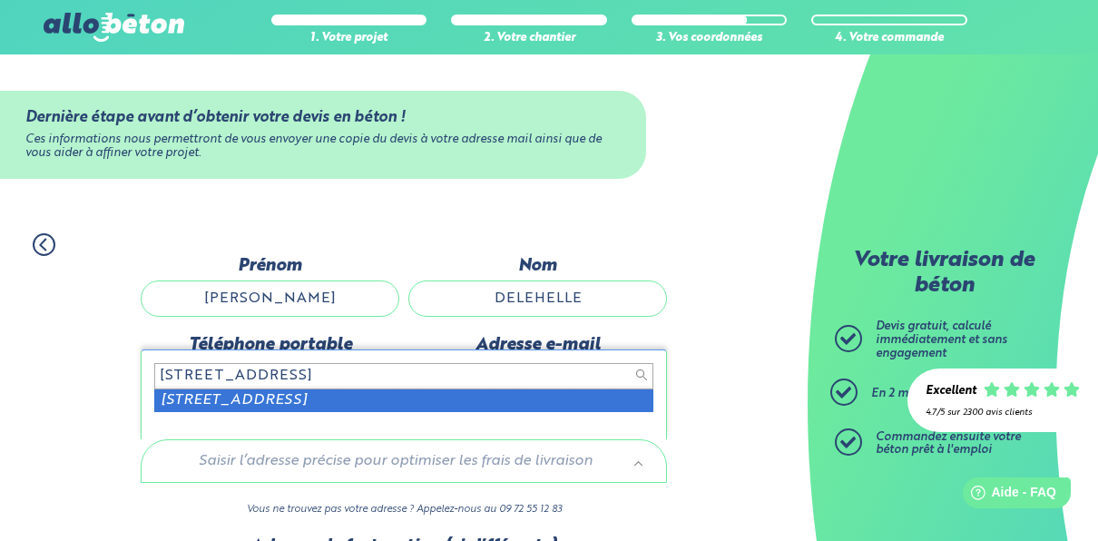
scroll to position [182, 0]
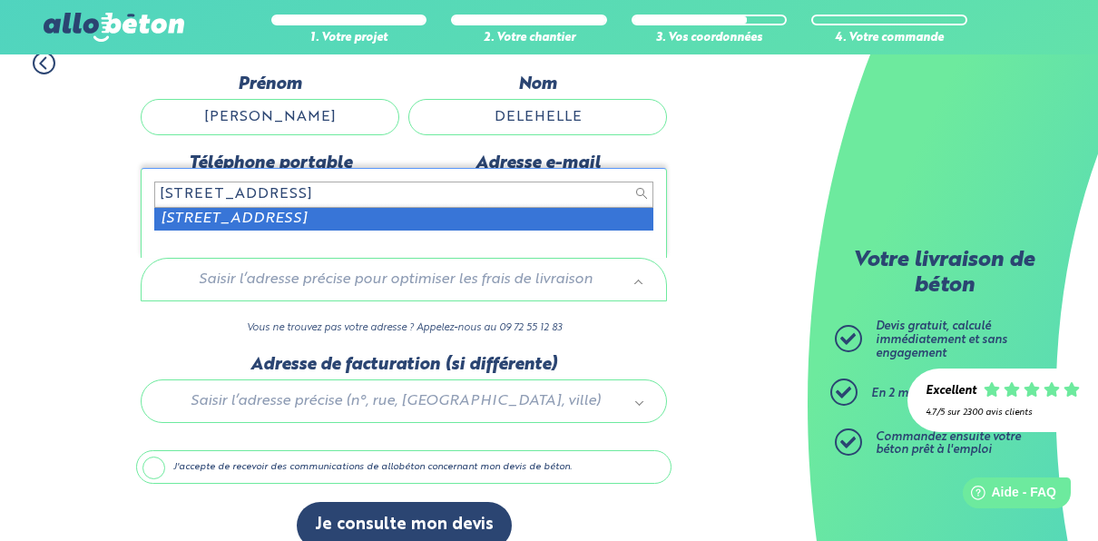
drag, startPoint x: 328, startPoint y: 218, endPoint x: 372, endPoint y: 214, distance: 44.6
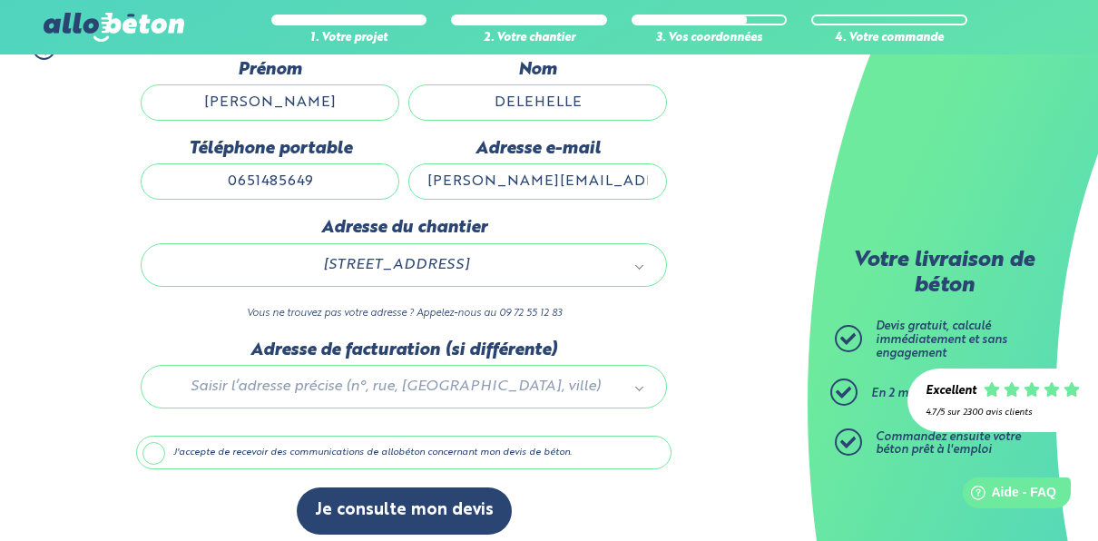
scroll to position [204, 0]
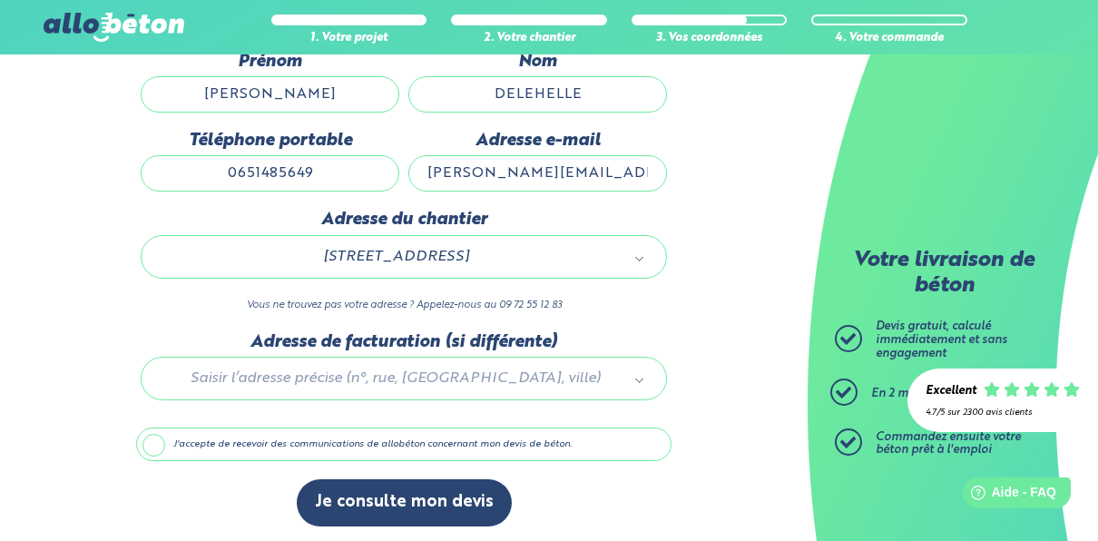
drag, startPoint x: 149, startPoint y: 436, endPoint x: 197, endPoint y: 474, distance: 61.4
click at [150, 436] on label "J'accepte de recevoir des communications de allobéton concernant mon devis de b…" at bounding box center [404, 445] width 536 height 34
click at [0, 0] on input "J'accepte de recevoir des communications de allobéton concernant mon devis de b…" at bounding box center [0, 0] width 0 height 0
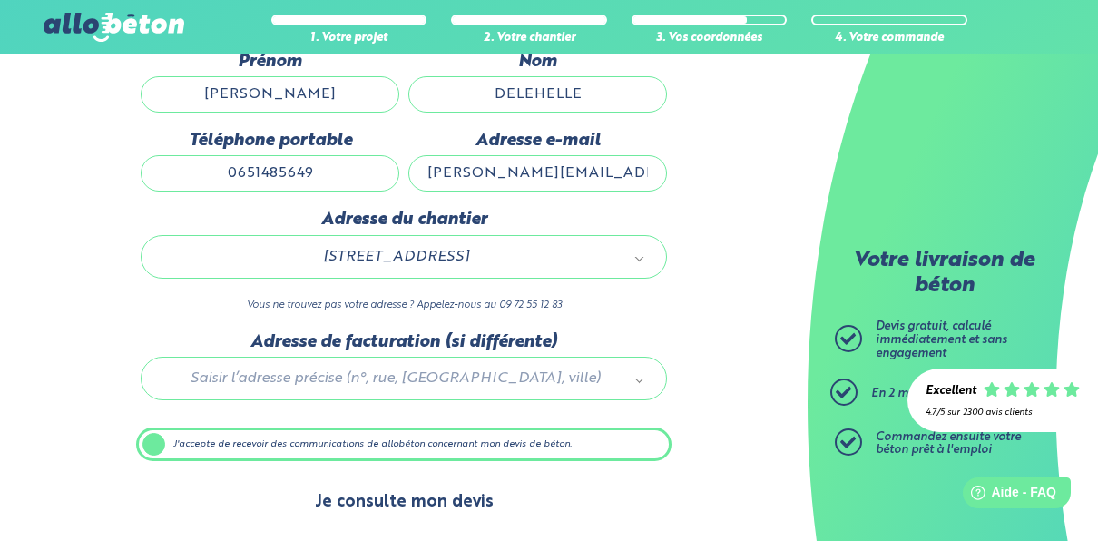
click at [349, 499] on button "Je consulte mon devis" at bounding box center [404, 502] width 215 height 46
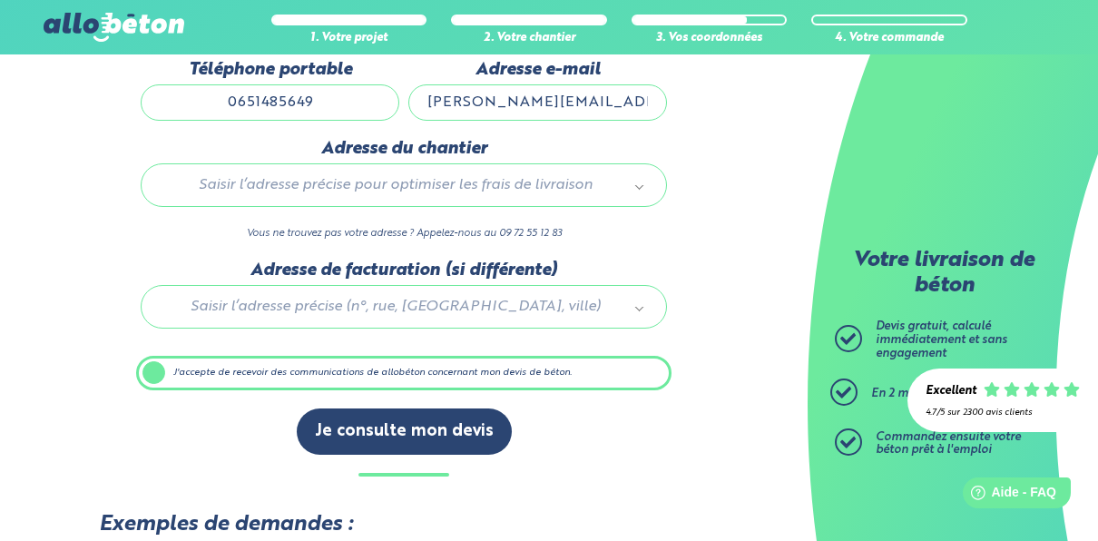
scroll to position [545, 0]
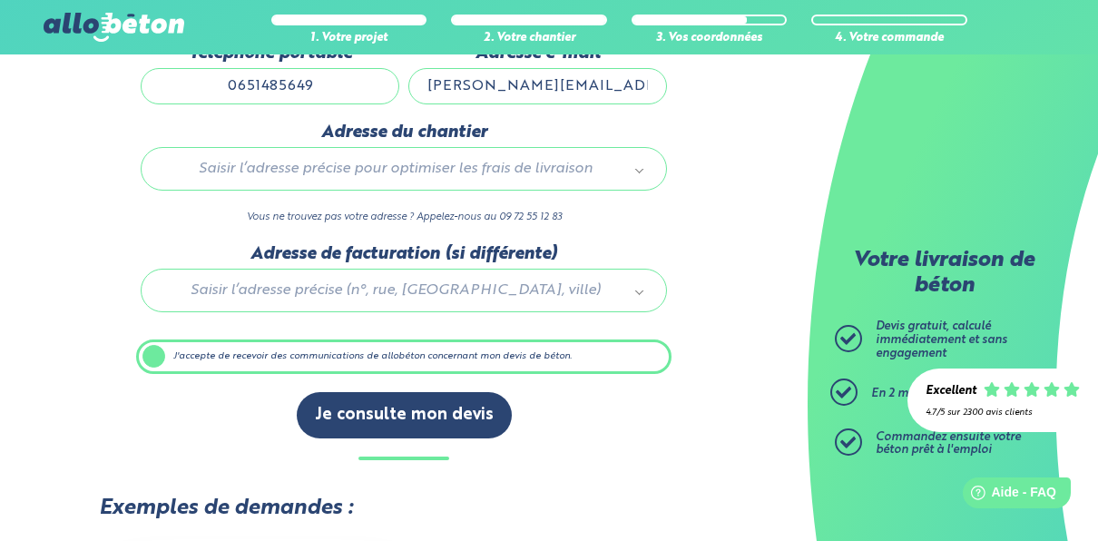
click at [159, 339] on label "J'accepte de recevoir des communications de allobéton concernant mon devis de b…" at bounding box center [404, 356] width 536 height 34
click at [0, 0] on input "J'accepte de recevoir des communications de allobéton concernant mon devis de b…" at bounding box center [0, 0] width 0 height 0
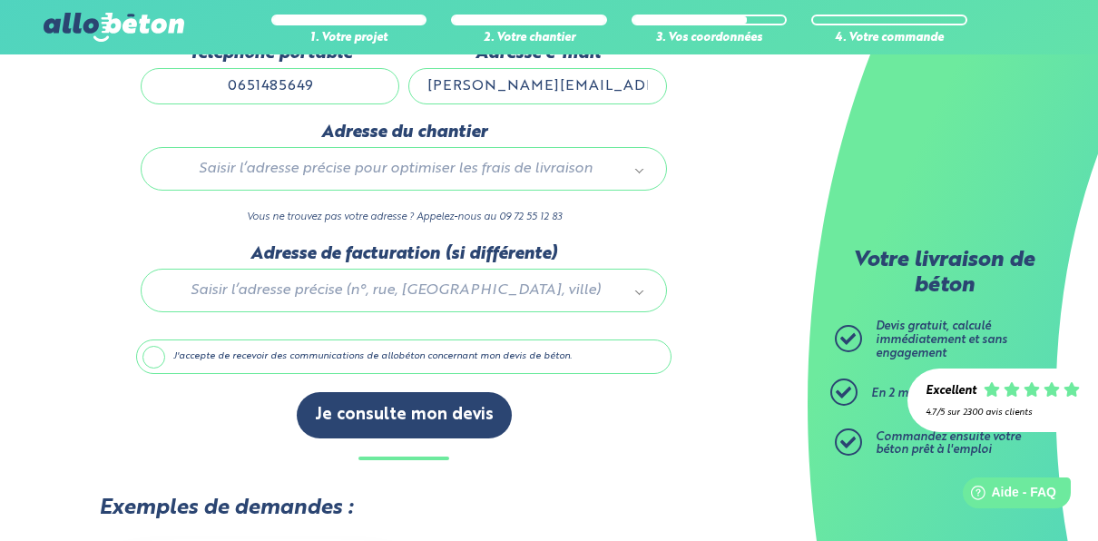
click at [146, 339] on label "J'accepte de recevoir des communications de allobéton concernant mon devis de b…" at bounding box center [404, 356] width 536 height 34
click at [0, 0] on input "J'accepte de recevoir des communications de allobéton concernant mon devis de b…" at bounding box center [0, 0] width 0 height 0
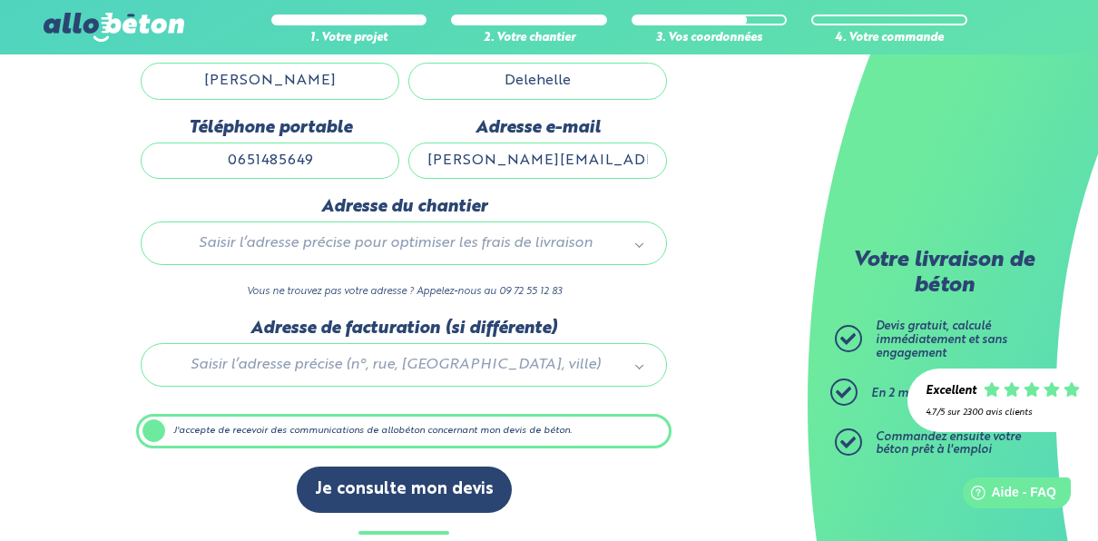
scroll to position [454, 0]
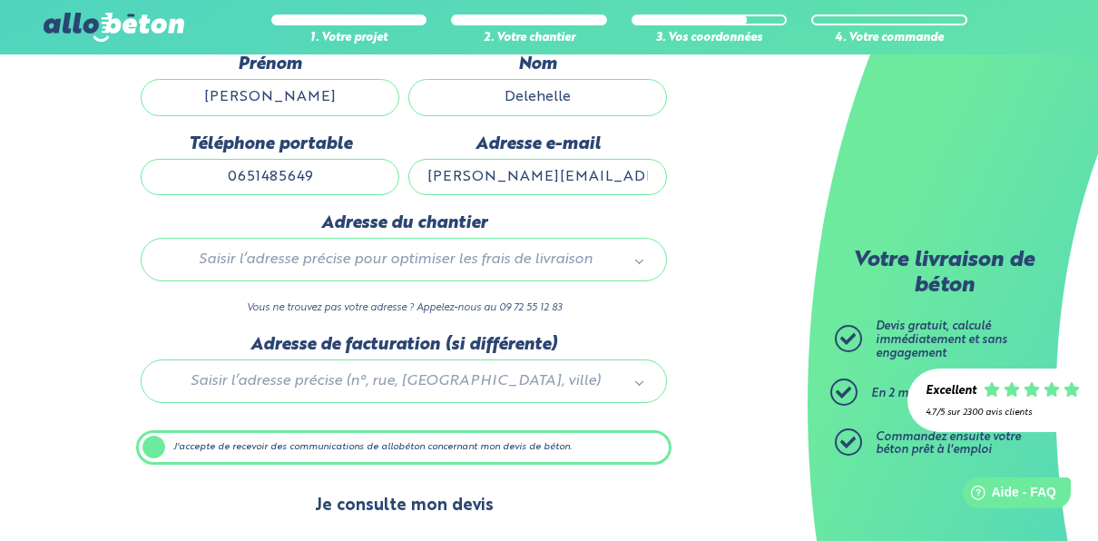
click at [369, 485] on button "Je consulte mon devis" at bounding box center [404, 506] width 215 height 46
